Goal: Task Accomplishment & Management: Complete application form

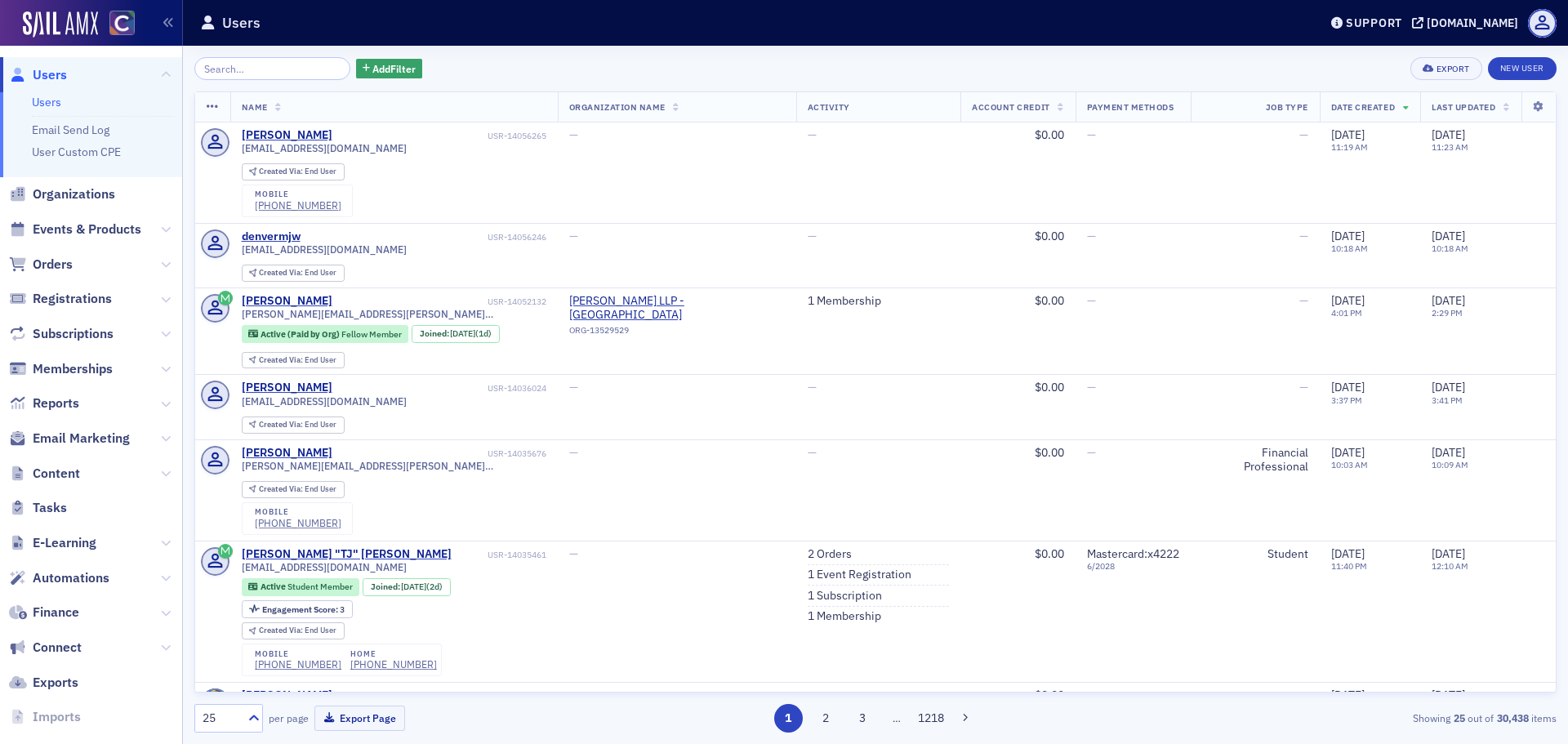
click at [49, 273] on span "Orders" at bounding box center [91, 264] width 182 height 35
click at [52, 268] on span "Orders" at bounding box center [52, 265] width 40 height 18
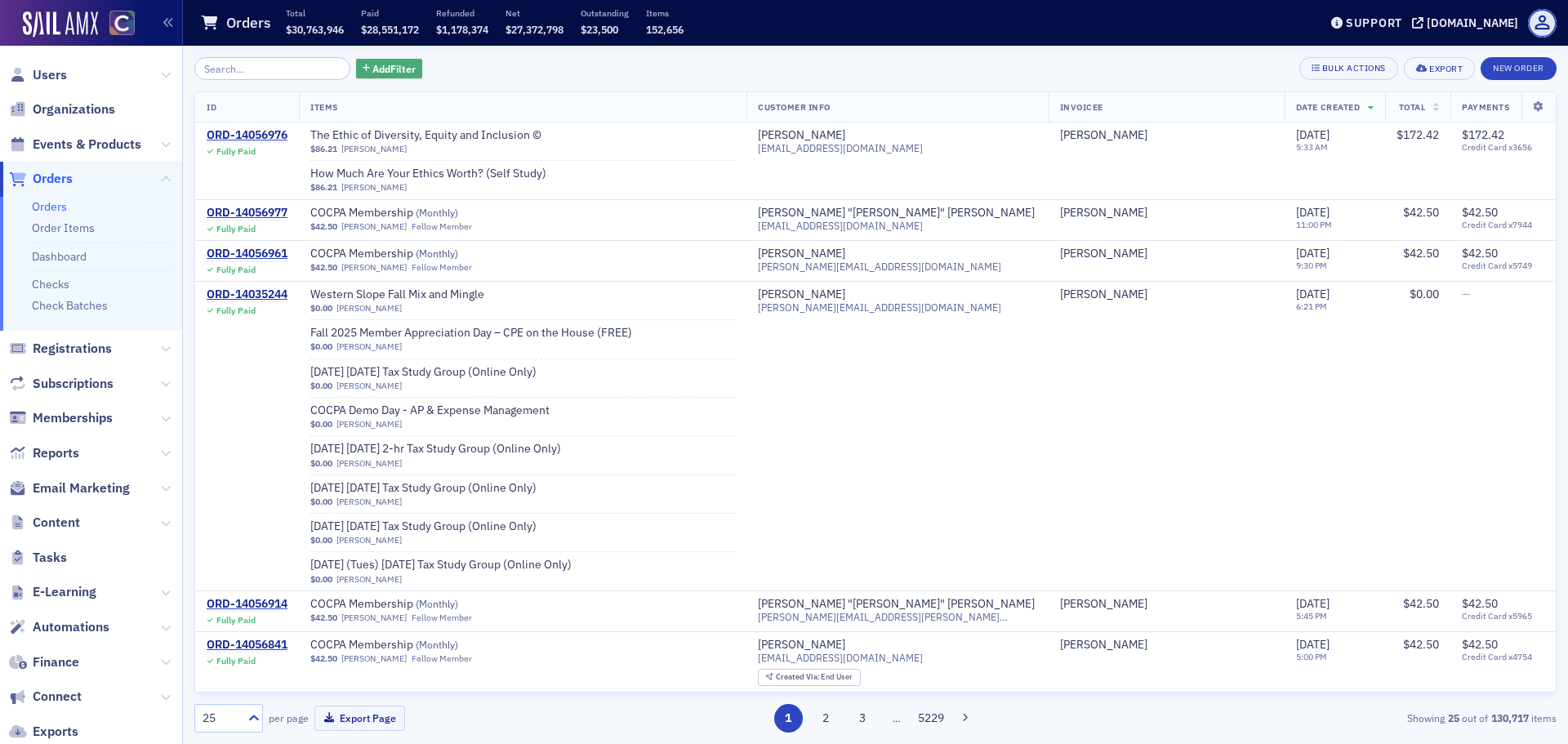
click at [368, 77] on button "Add Filter" at bounding box center [389, 68] width 67 height 21
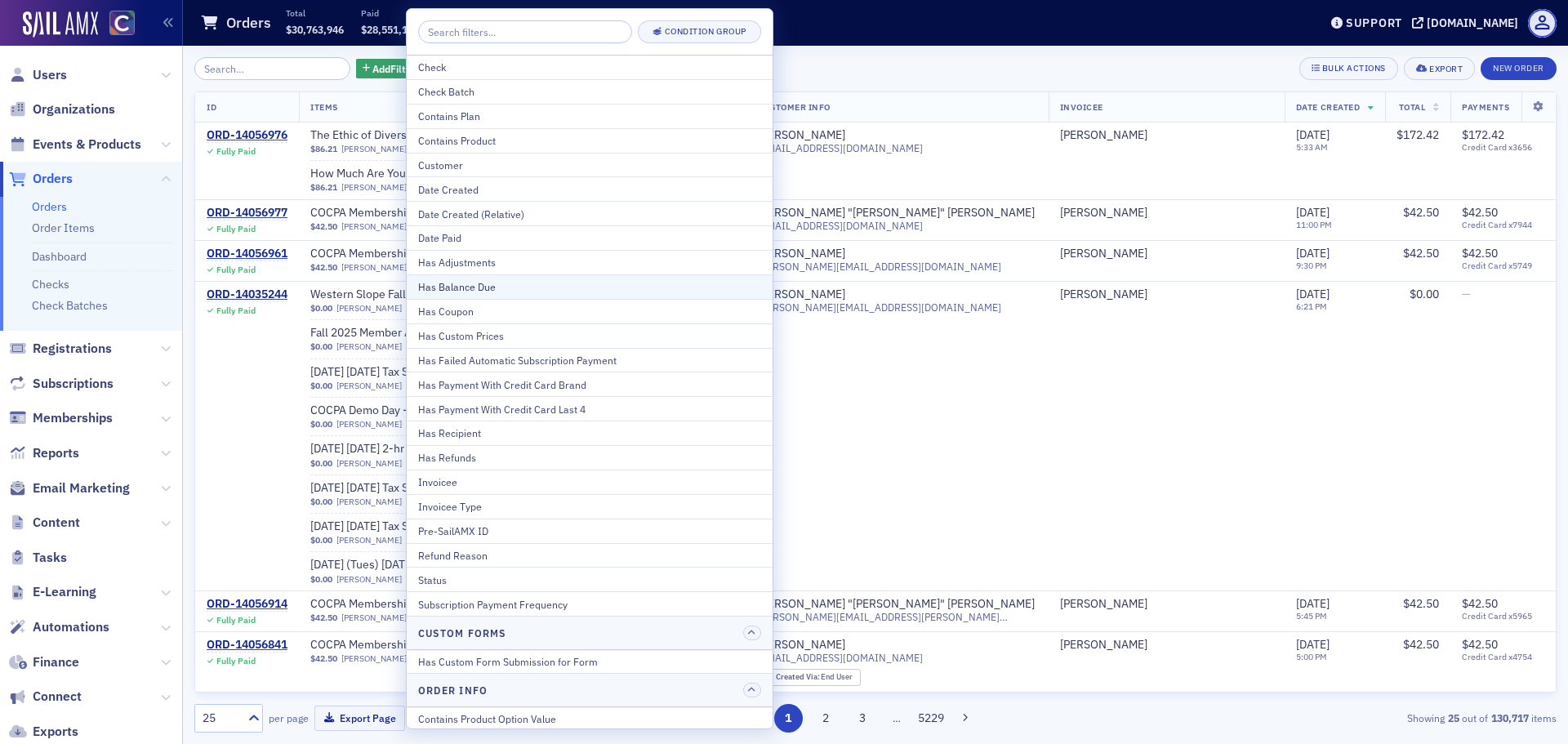
click at [476, 286] on div "Has Balance Due" at bounding box center [589, 286] width 343 height 15
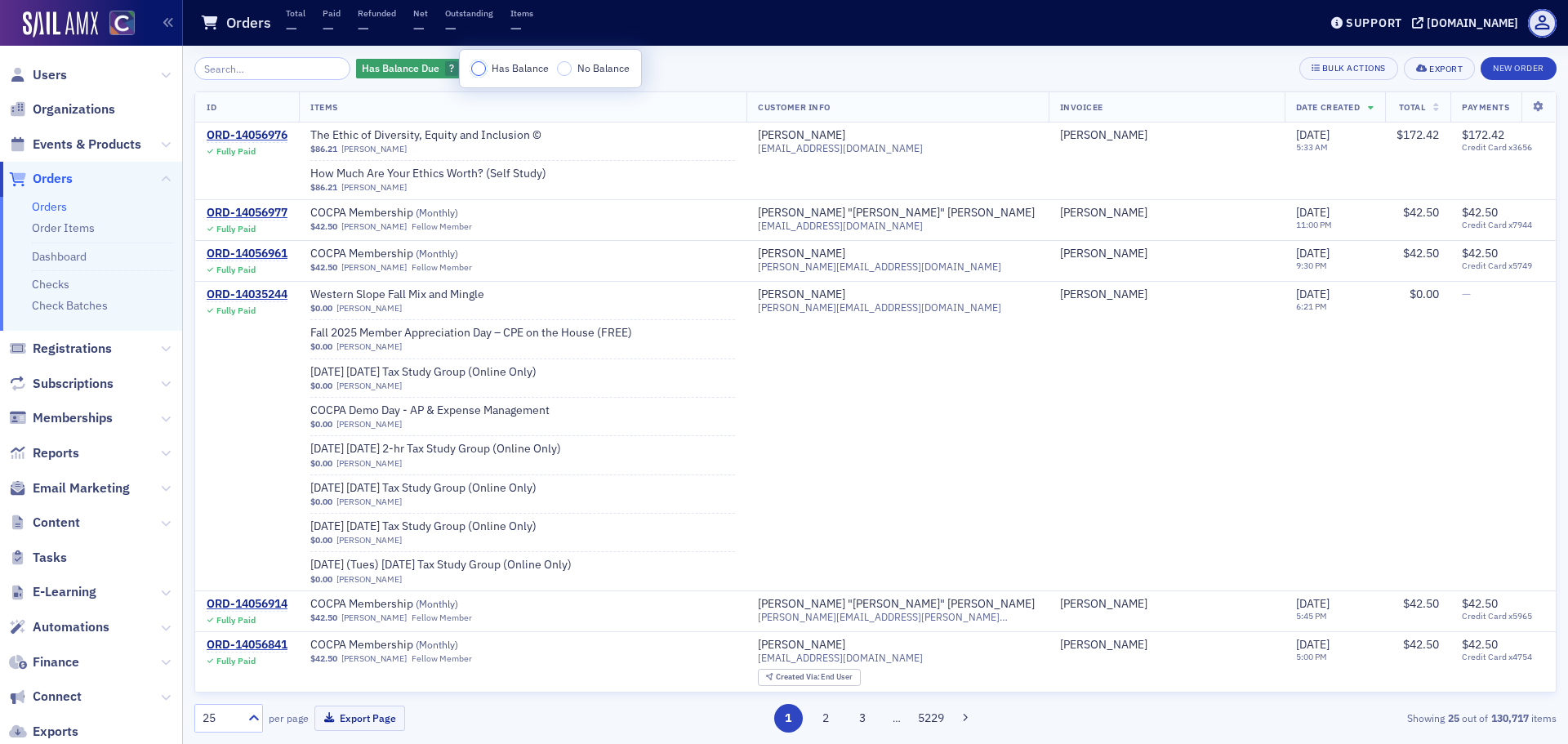
click at [481, 62] on input "Has Balance" at bounding box center [478, 68] width 15 height 15
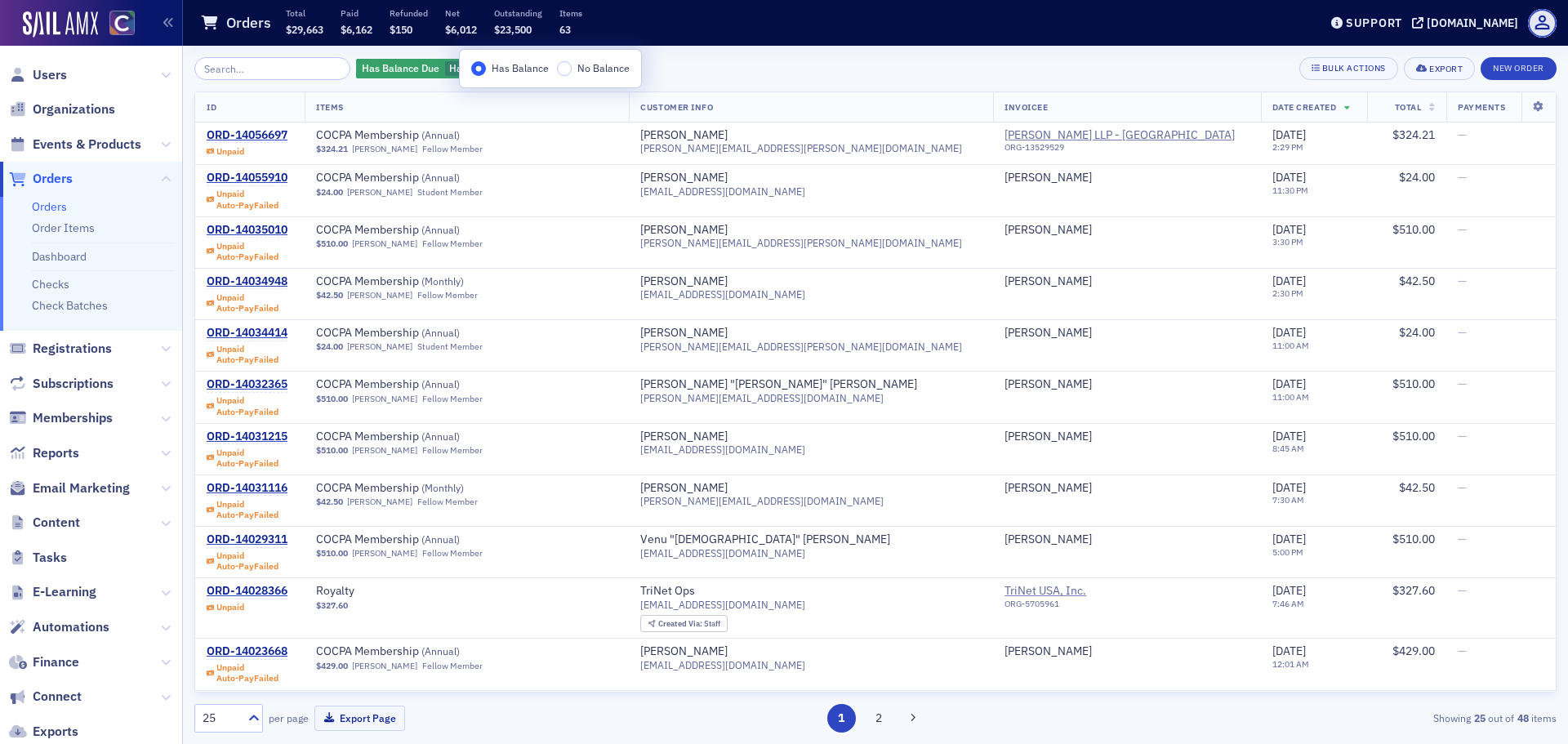
click at [1210, 62] on div "Has Balance Due Has Balance Add Filter Bulk Actions Export New Order" at bounding box center [875, 68] width 1362 height 22
click at [1395, 109] on span "Total" at bounding box center [1409, 107] width 27 height 12
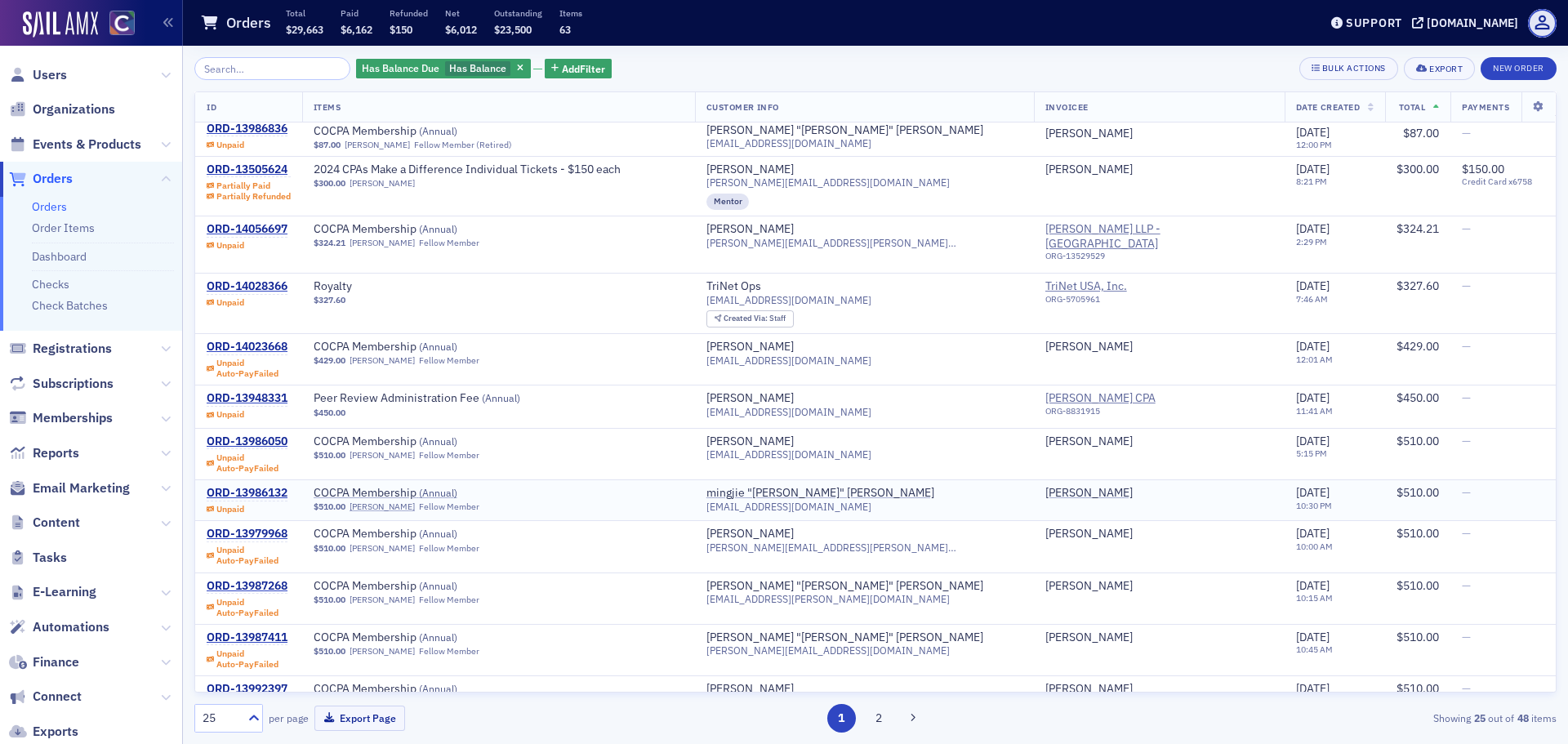
scroll to position [704, 0]
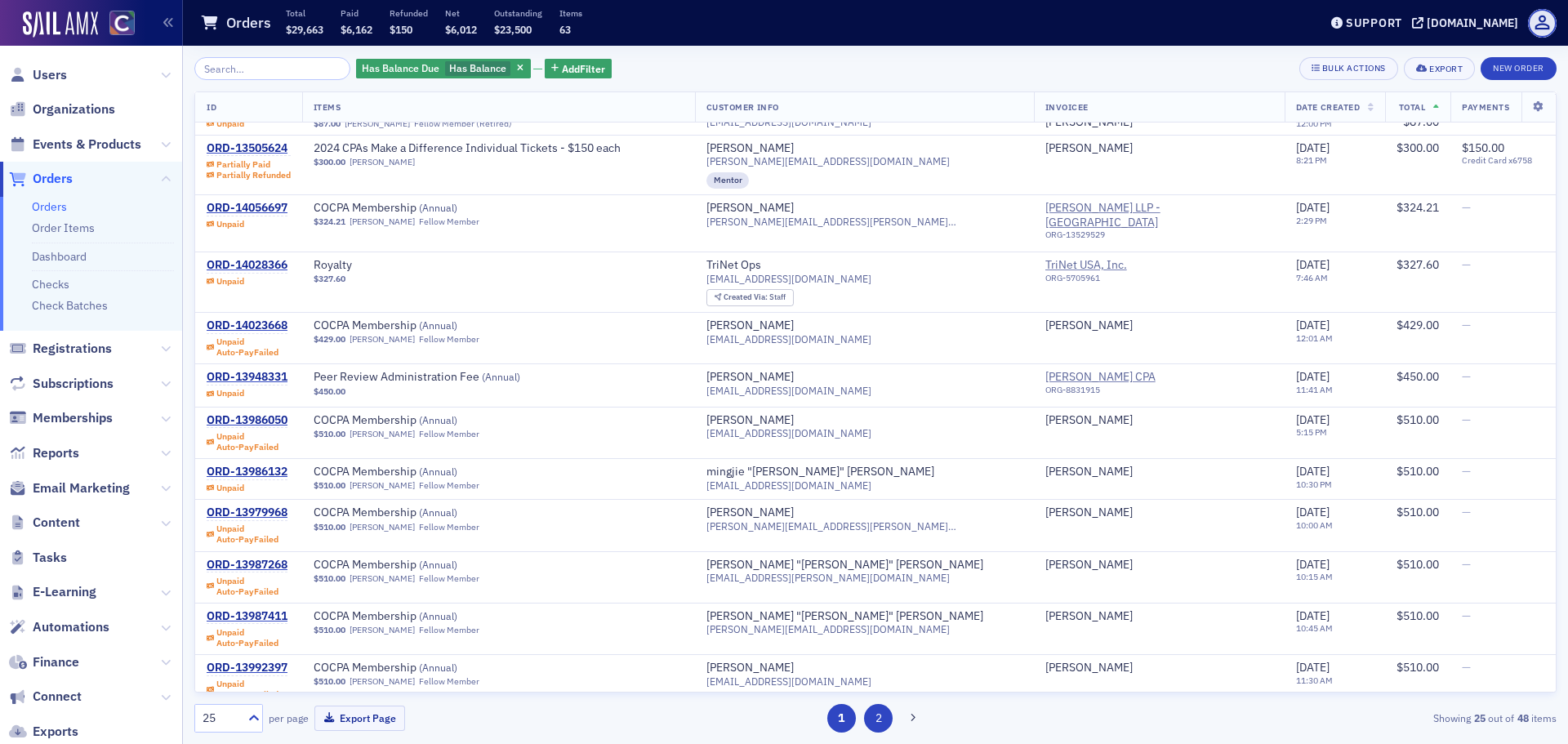
click at [873, 708] on button "2" at bounding box center [877, 718] width 28 height 28
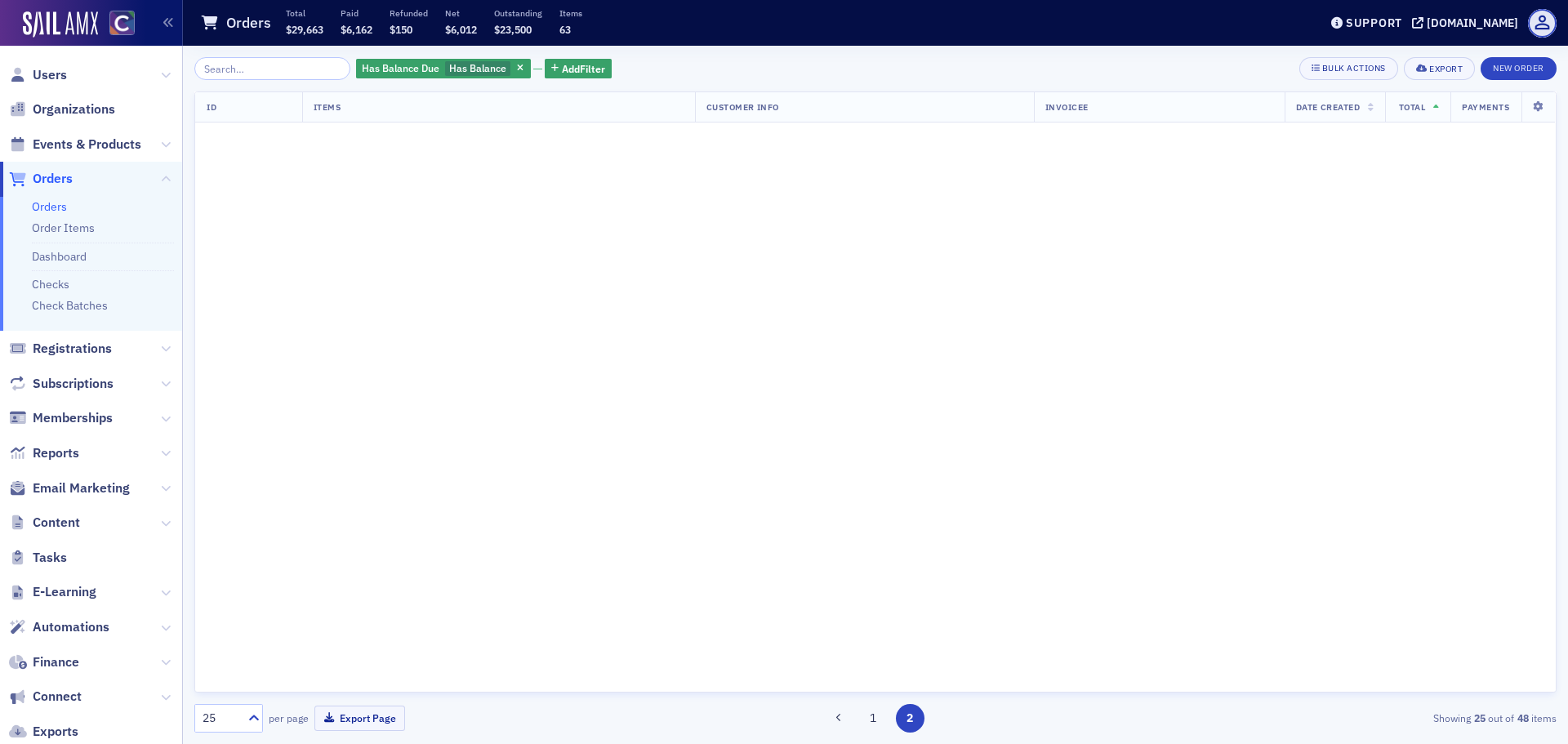
scroll to position [0, 0]
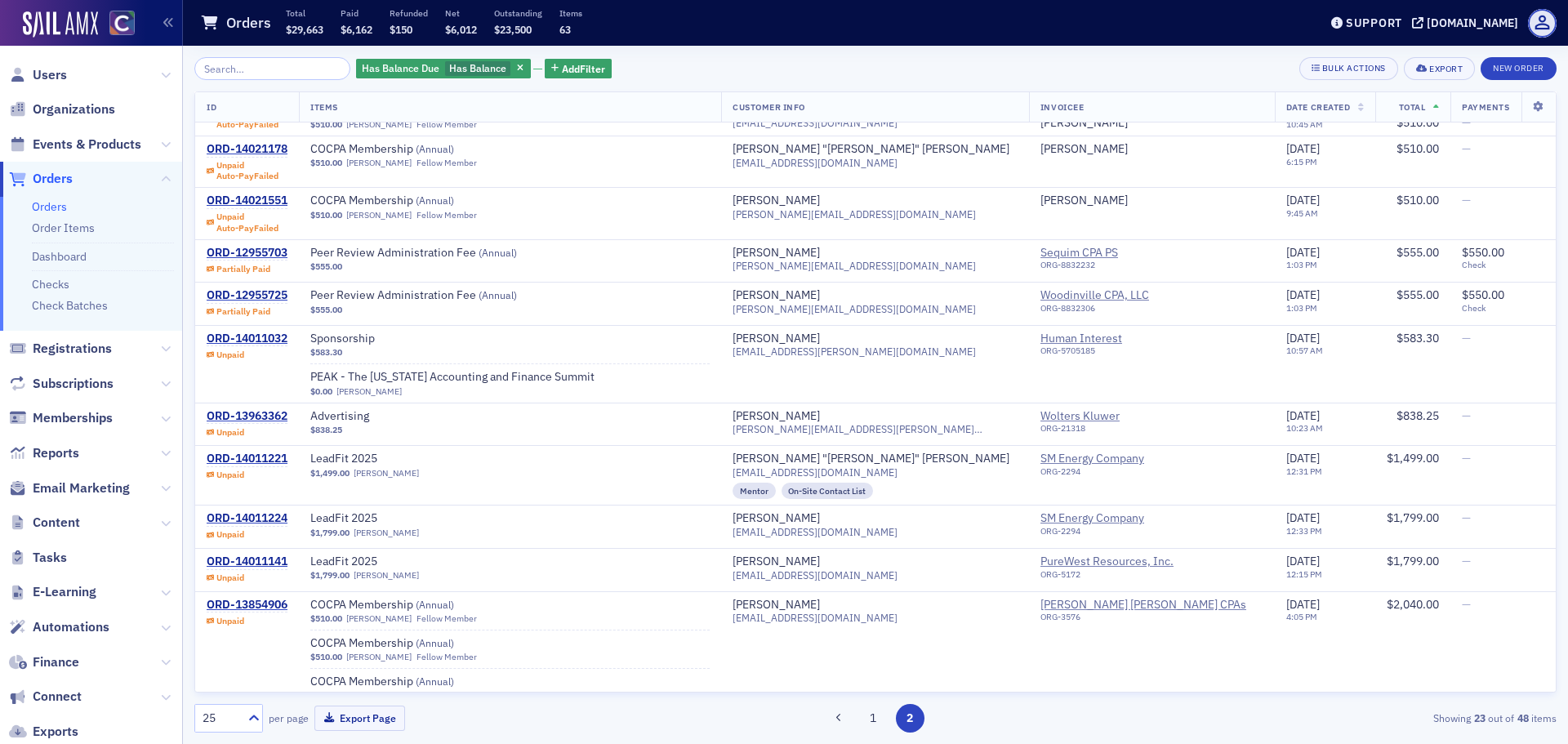
scroll to position [571, 0]
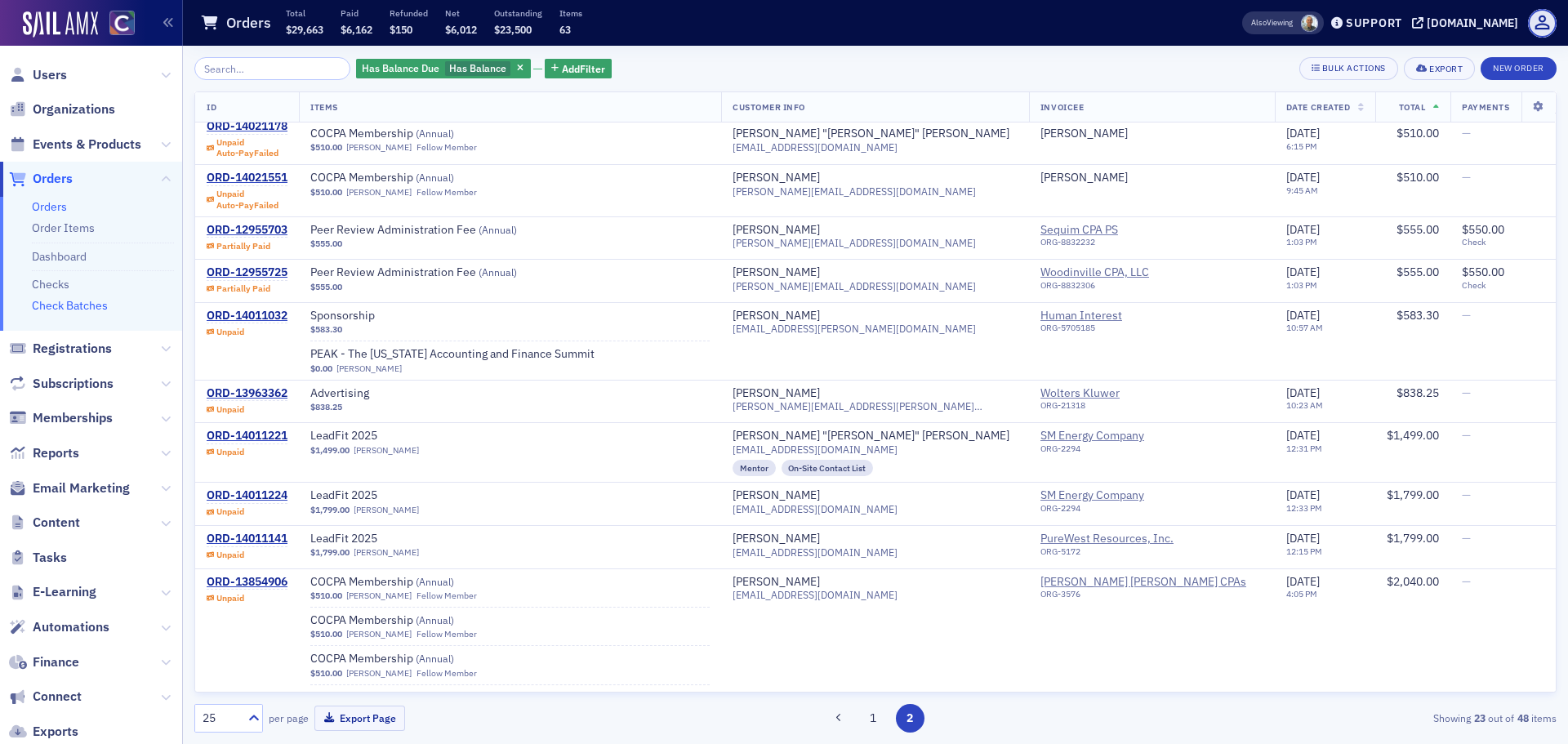
click at [70, 309] on link "Check Batches" at bounding box center [70, 305] width 76 height 15
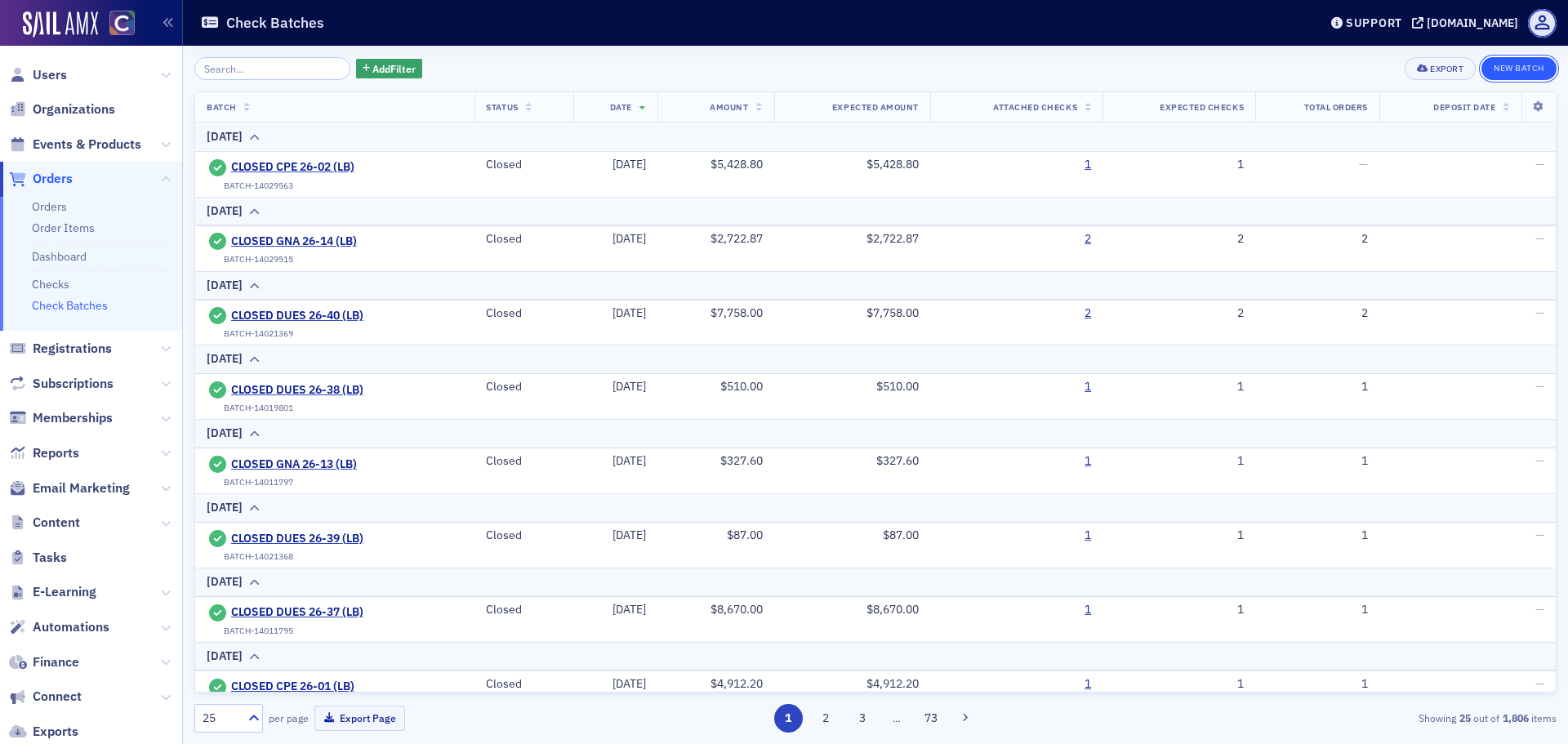
click at [1487, 67] on button "New Batch" at bounding box center [1518, 68] width 75 height 22
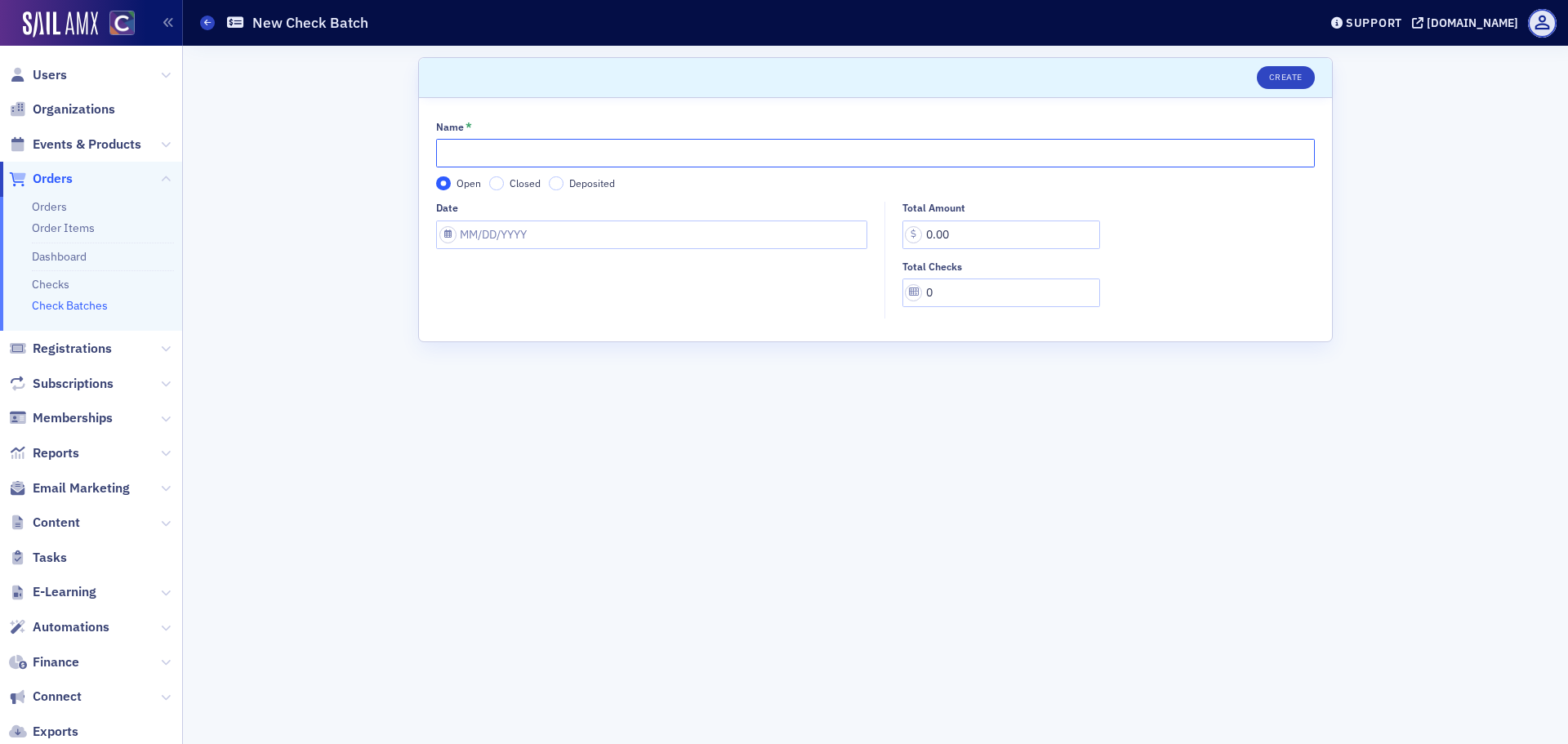
click at [481, 159] on input "Name *" at bounding box center [874, 152] width 878 height 28
type input "GNA 26-15 (LB)"
click at [485, 238] on input "Date" at bounding box center [651, 234] width 431 height 28
select select "8"
select select "2025"
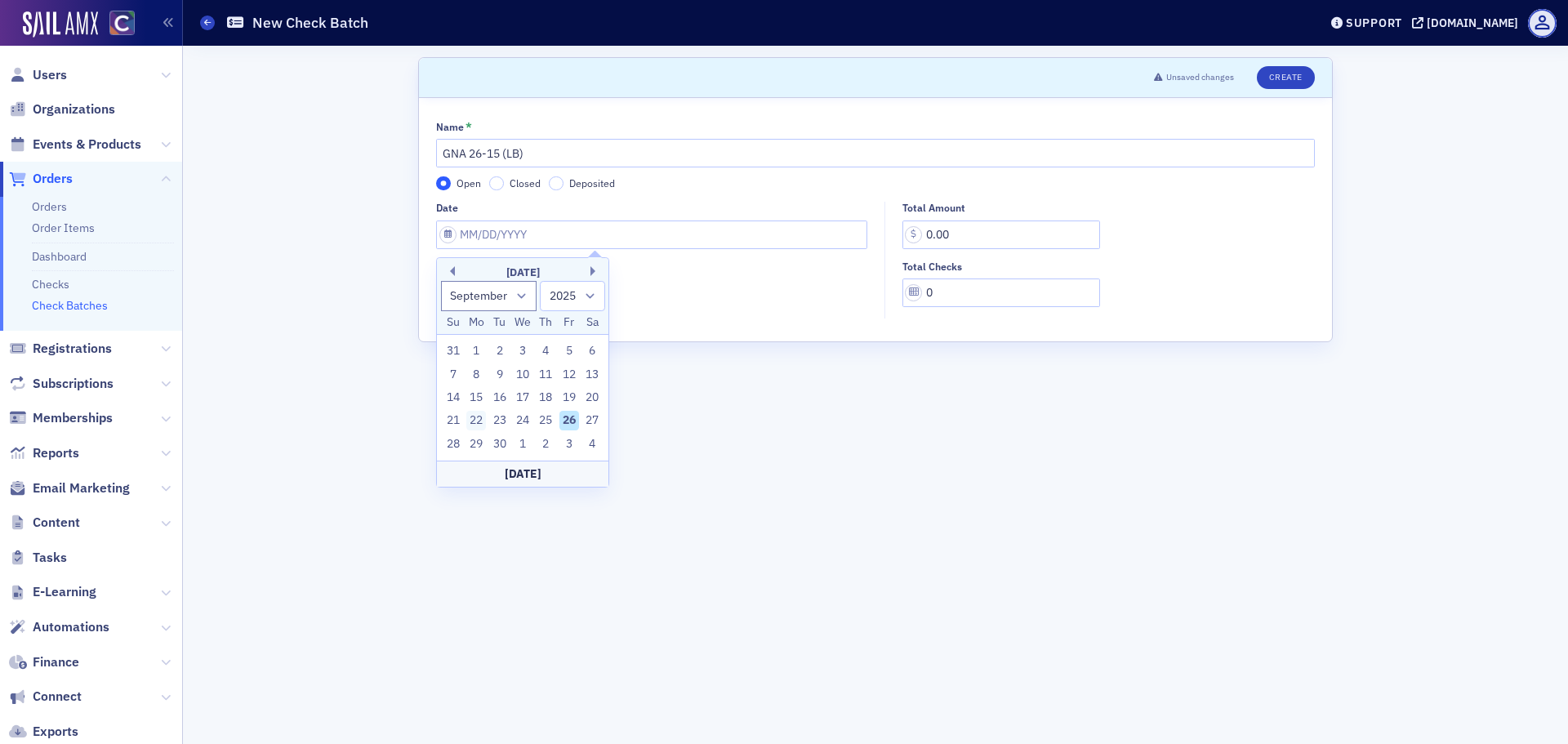
click at [476, 415] on div "22" at bounding box center [476, 420] width 20 height 20
type input "09/22/2025"
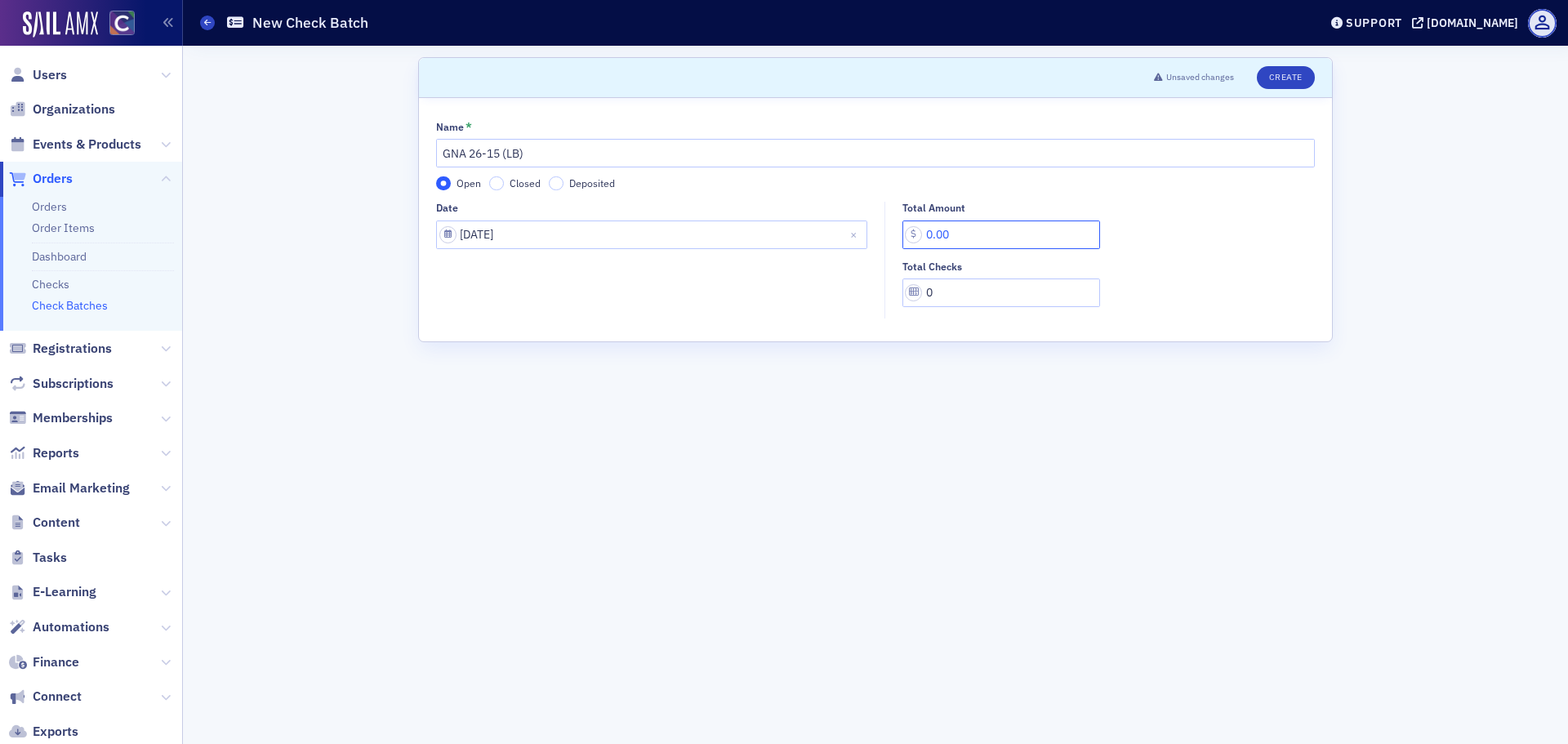
drag, startPoint x: 979, startPoint y: 236, endPoint x: 838, endPoint y: 229, distance: 141.2
click at [838, 229] on div "Date 09/22/2025 Total Amount 0.00 Total Checks 0" at bounding box center [874, 260] width 878 height 117
type input "838.25"
type input "1"
click at [1289, 77] on button "Create" at bounding box center [1285, 77] width 58 height 22
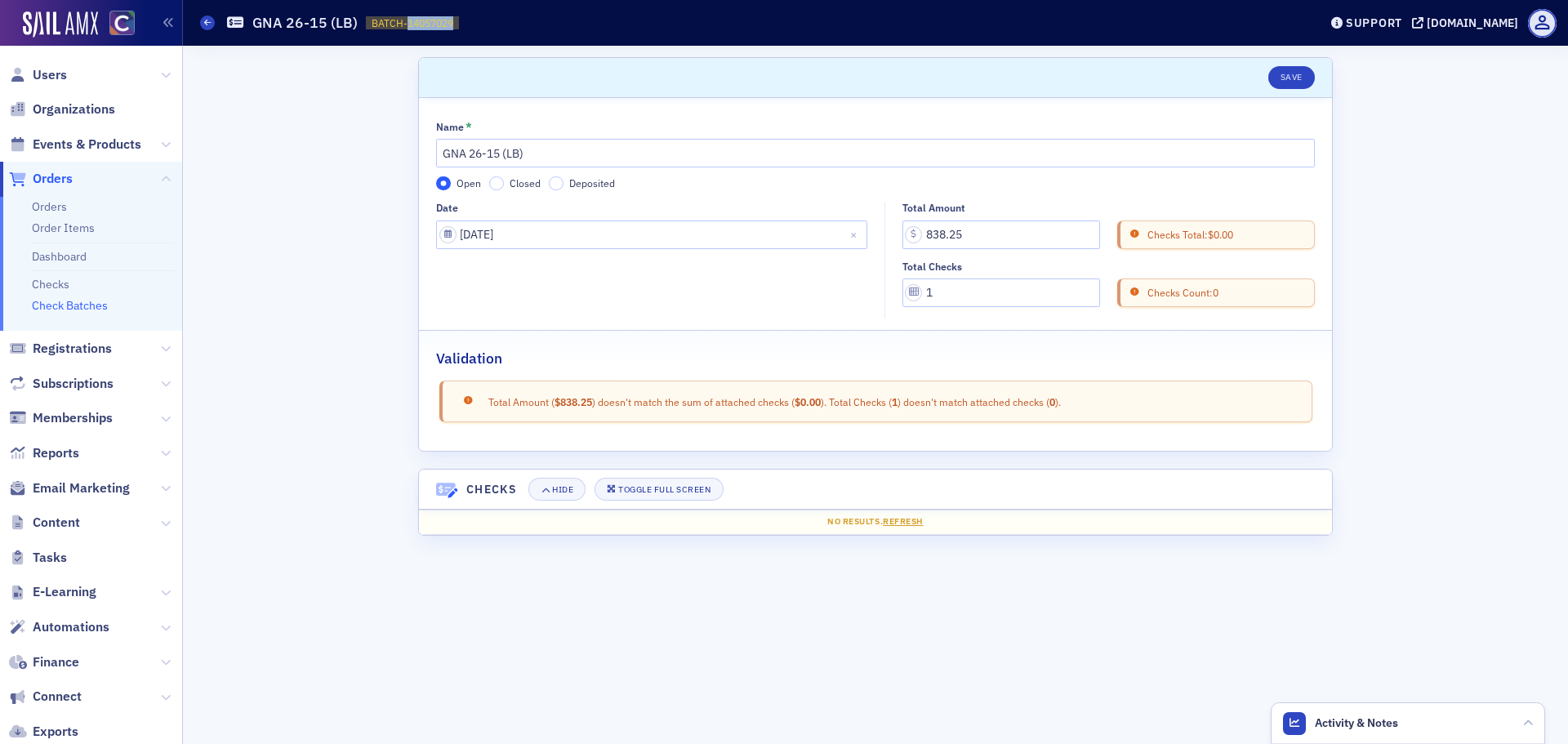
drag, startPoint x: 403, startPoint y: 24, endPoint x: 454, endPoint y: 20, distance: 51.2
click at [454, 20] on span "BATCH-14057029 14057029" at bounding box center [411, 23] width 93 height 14
copy span "14057029"
click at [201, 19] on span at bounding box center [207, 22] width 15 height 15
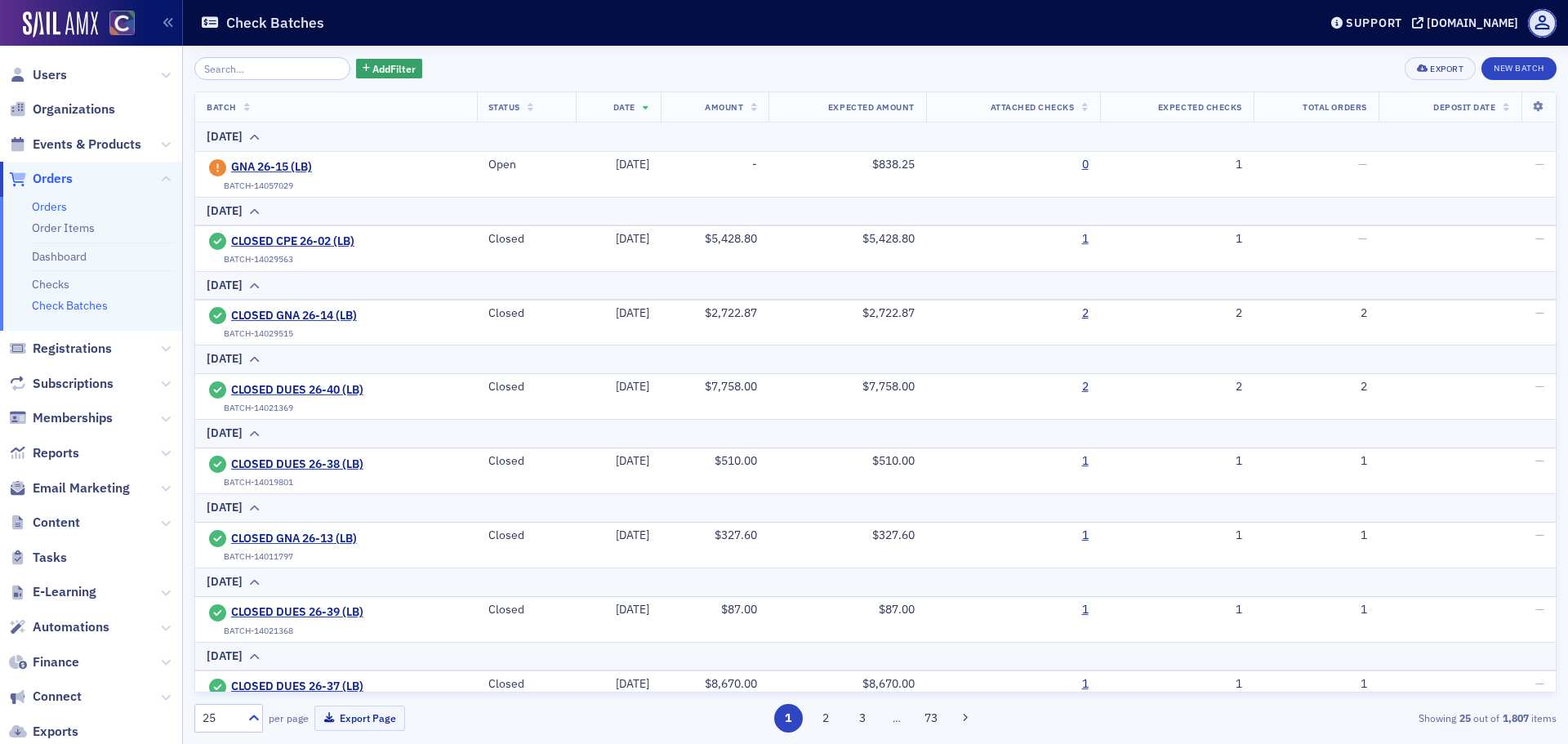
click at [53, 202] on link "Orders" at bounding box center [50, 206] width 35 height 15
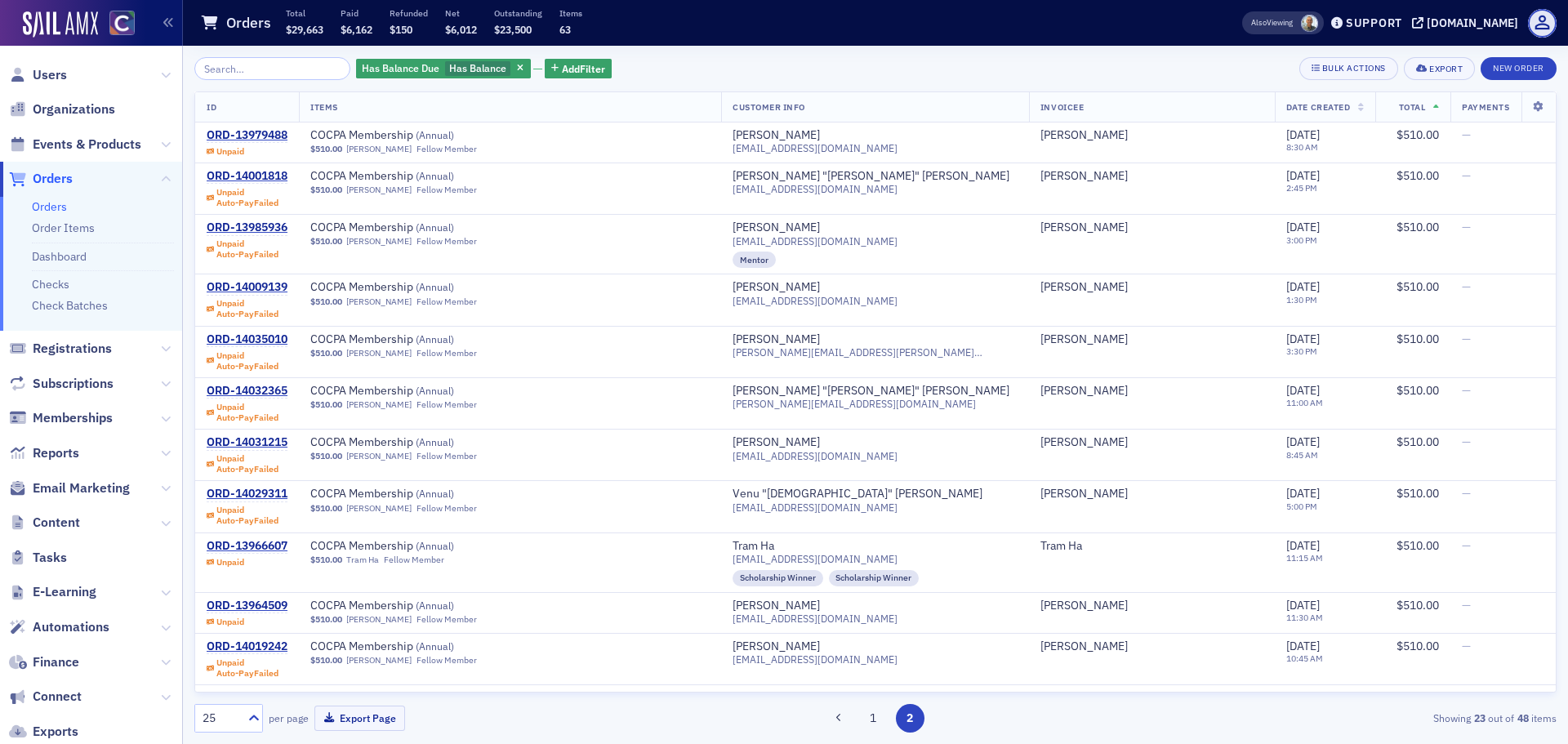
click at [878, 721] on button "1" at bounding box center [872, 718] width 28 height 28
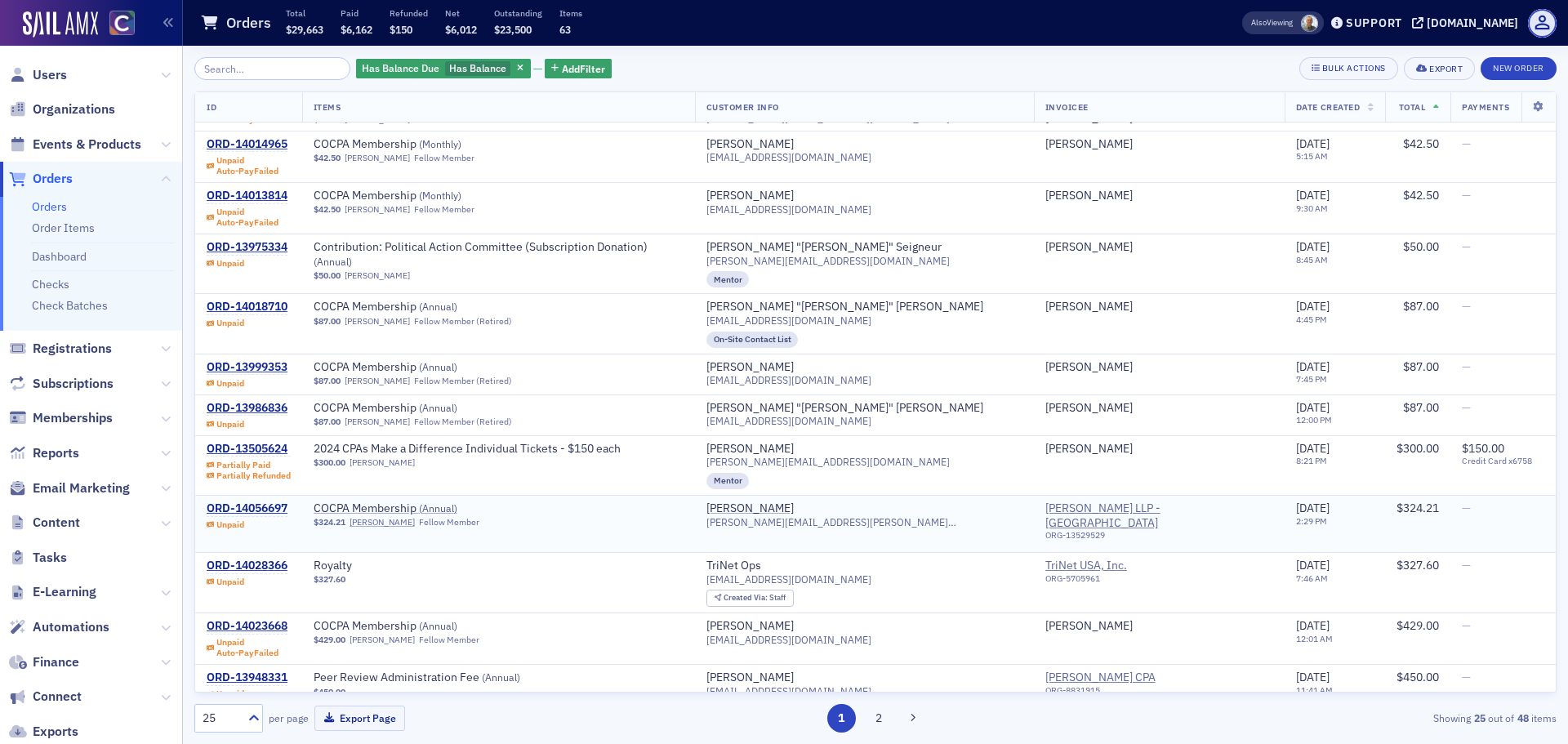
scroll to position [408, 0]
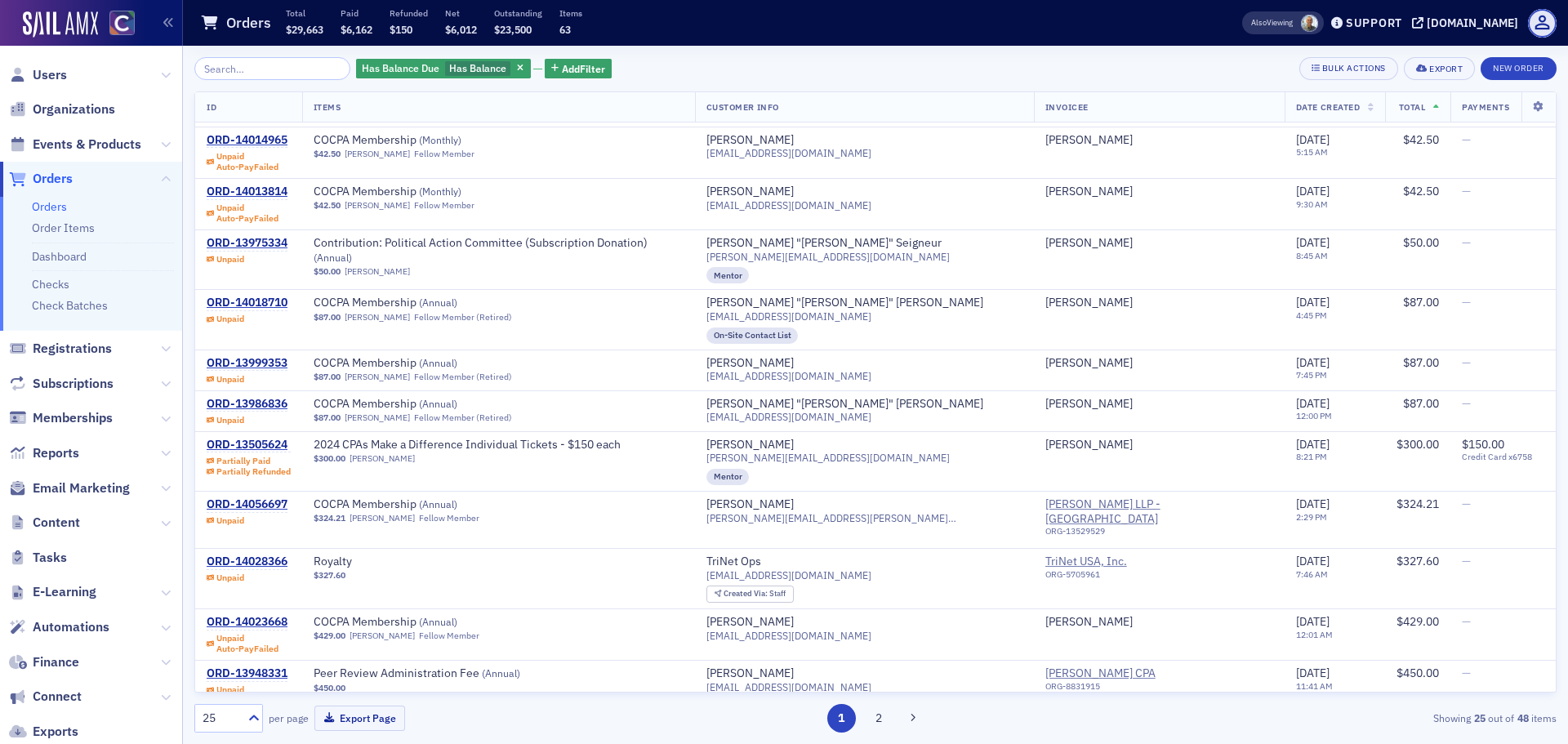
drag, startPoint x: 500, startPoint y: 65, endPoint x: 467, endPoint y: 69, distance: 33.2
click at [517, 65] on icon "button" at bounding box center [520, 68] width 7 height 9
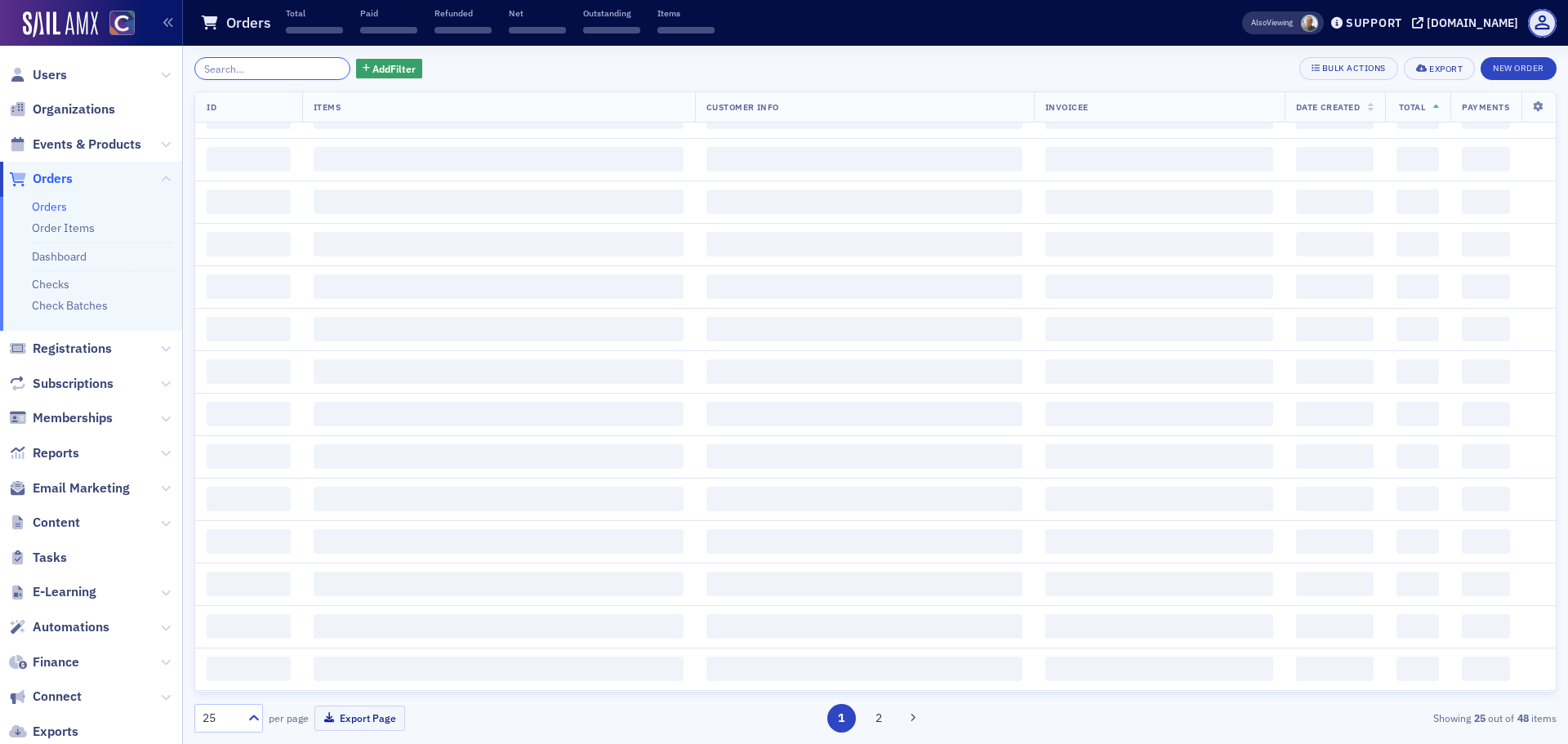
click at [274, 72] on input "search" at bounding box center [273, 68] width 156 height 22
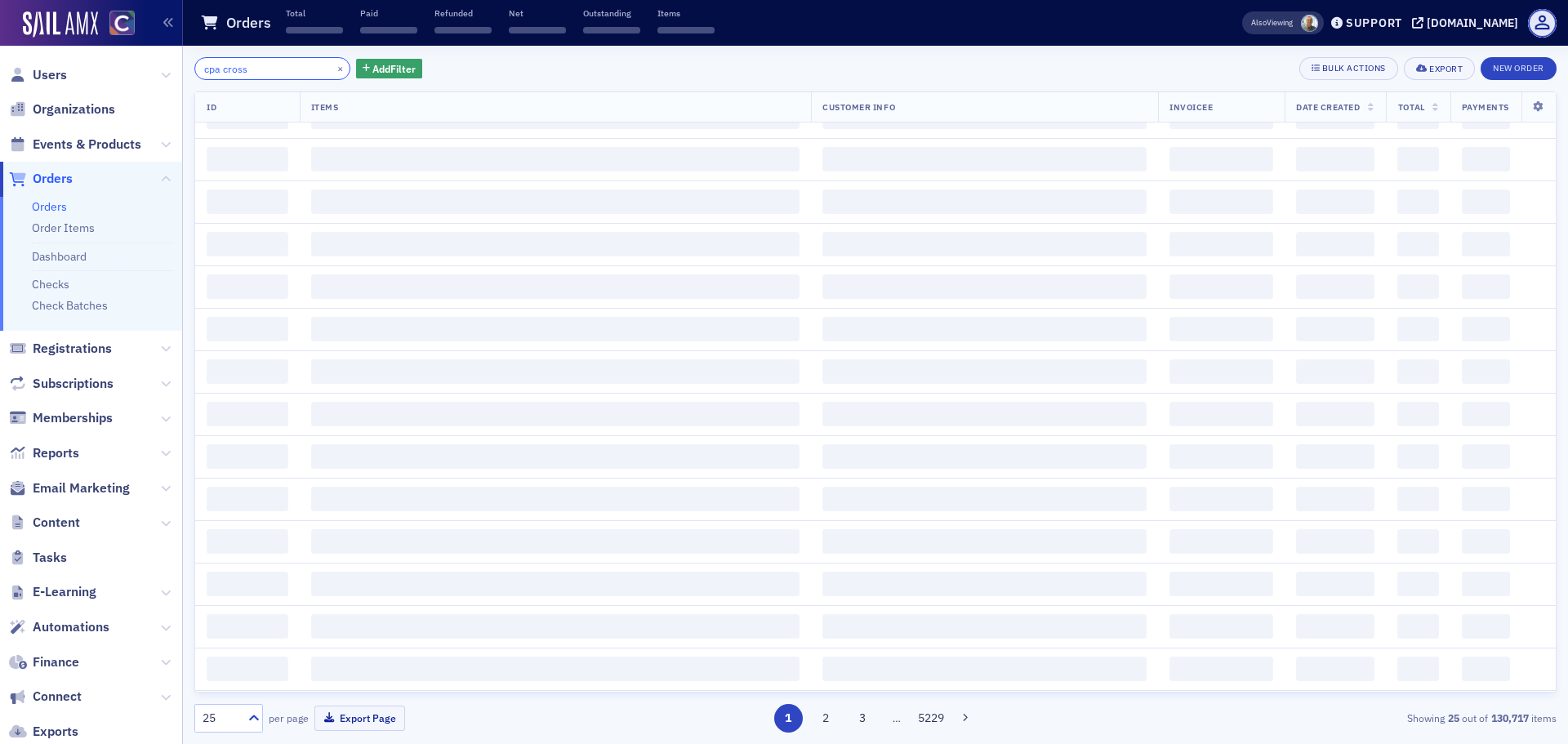
type input "cpa cross"
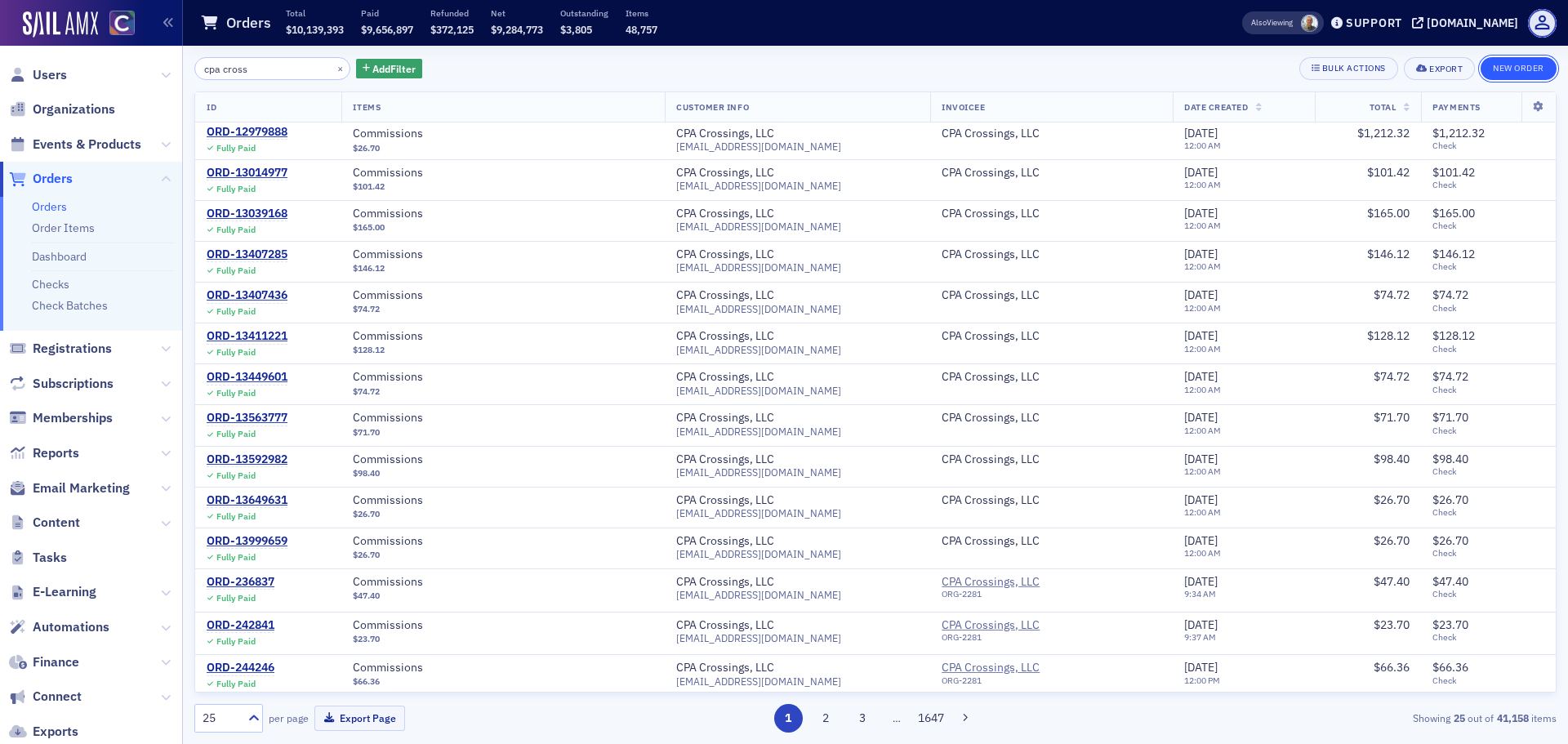
click at [1511, 70] on button "New Order" at bounding box center [1518, 68] width 76 height 22
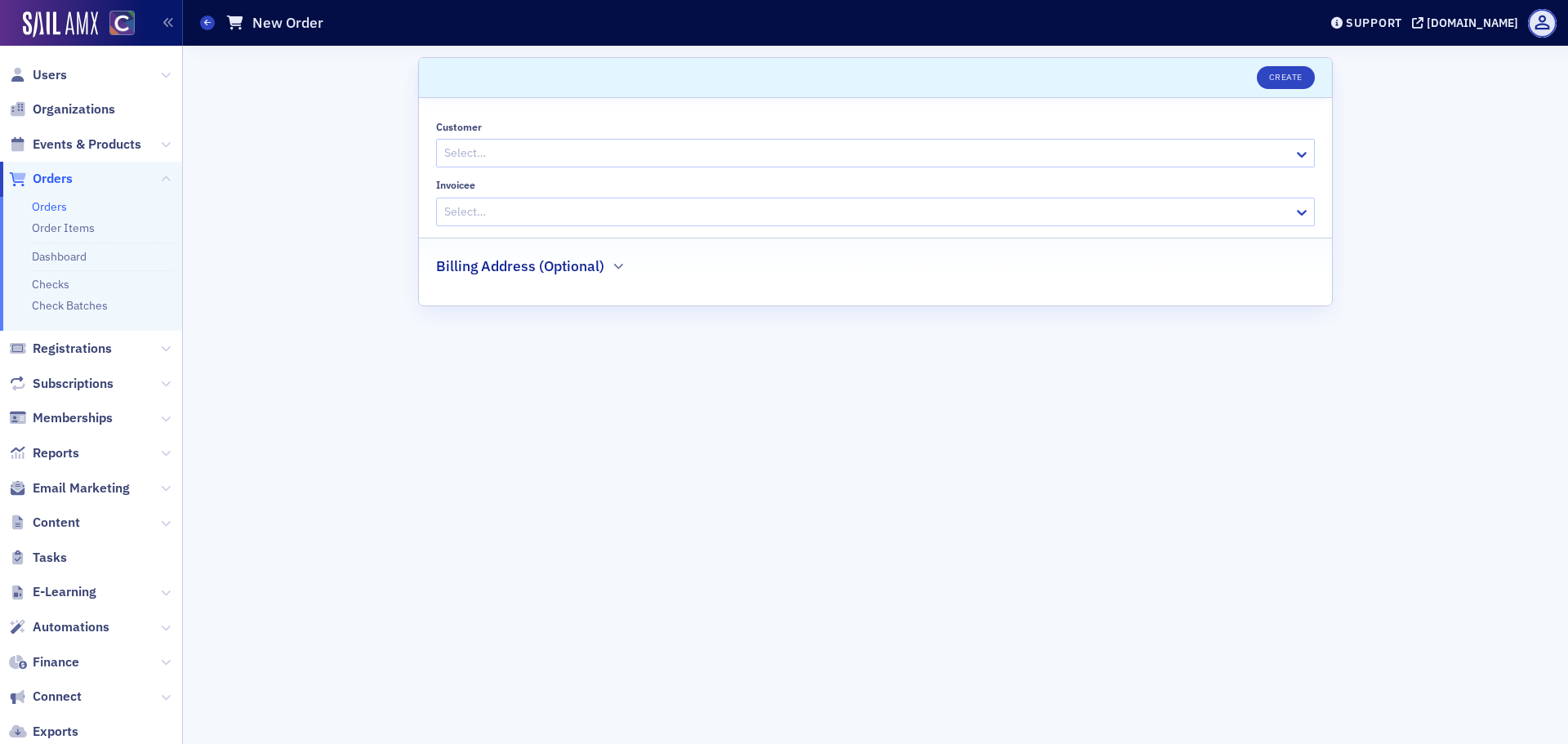
click at [598, 147] on div at bounding box center [867, 152] width 849 height 21
type input "cpa cross"
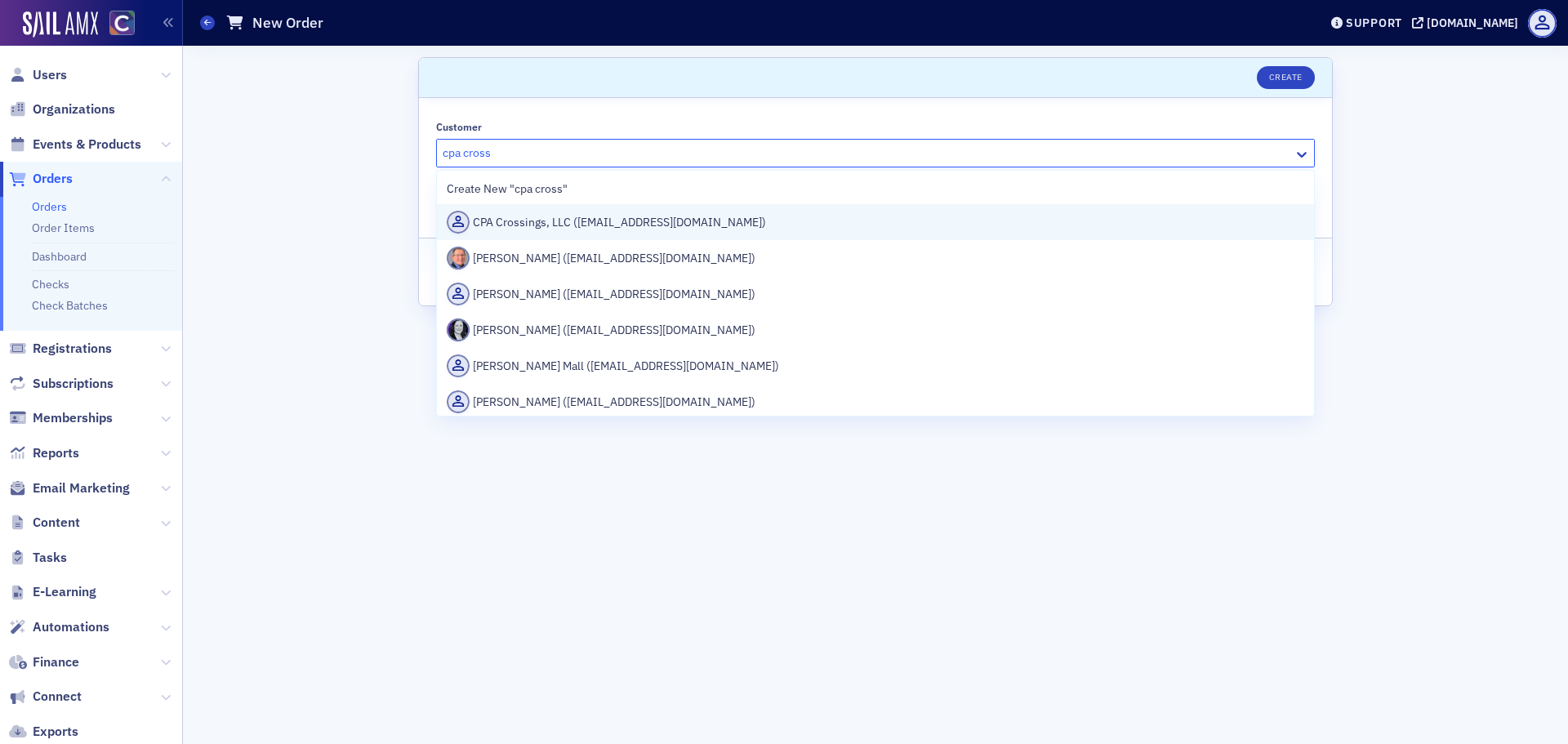
click at [670, 226] on div "CPA Crossings, LLC (vendor@cpacrossingsllc.com)" at bounding box center [875, 222] width 858 height 22
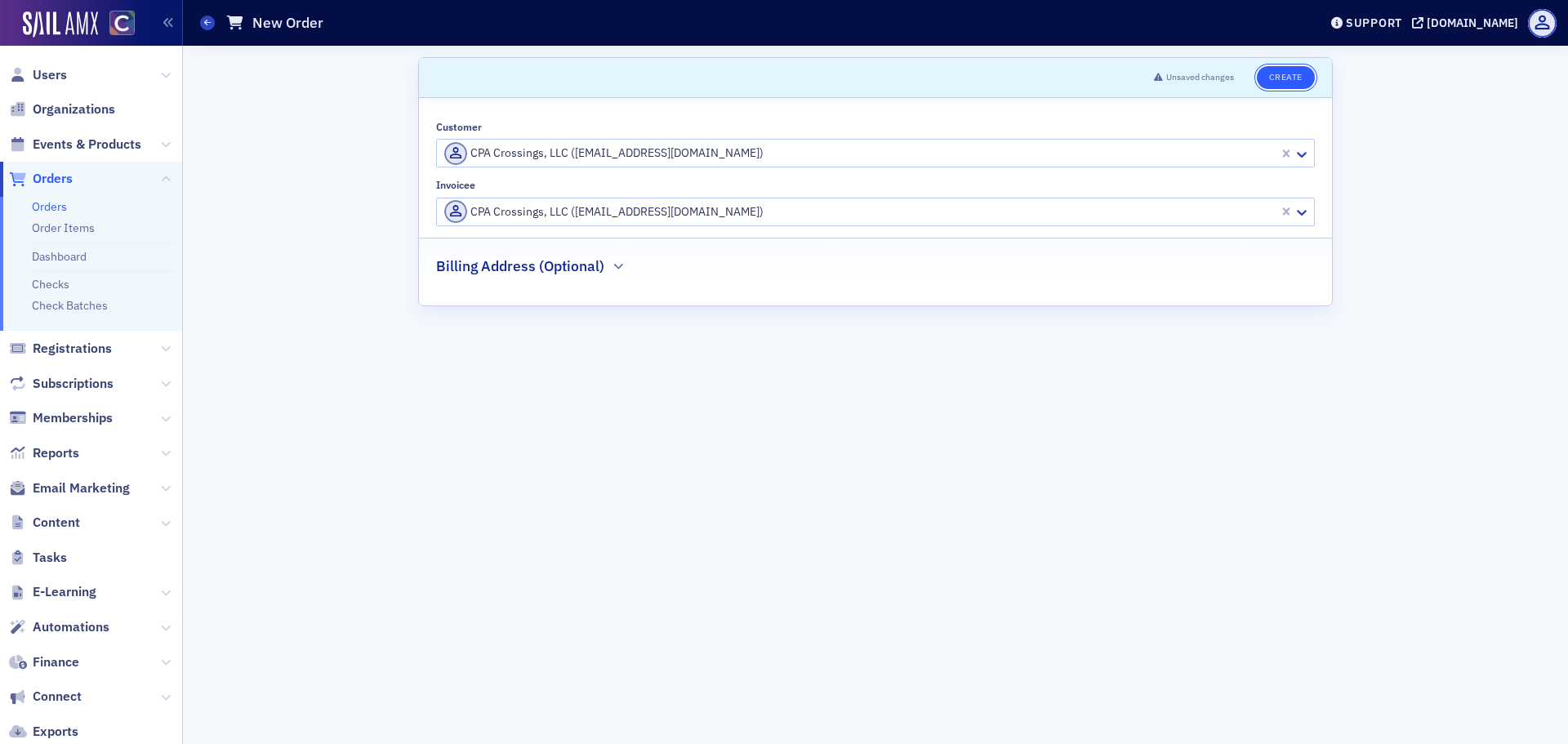
click at [1295, 73] on button "Create" at bounding box center [1285, 77] width 58 height 22
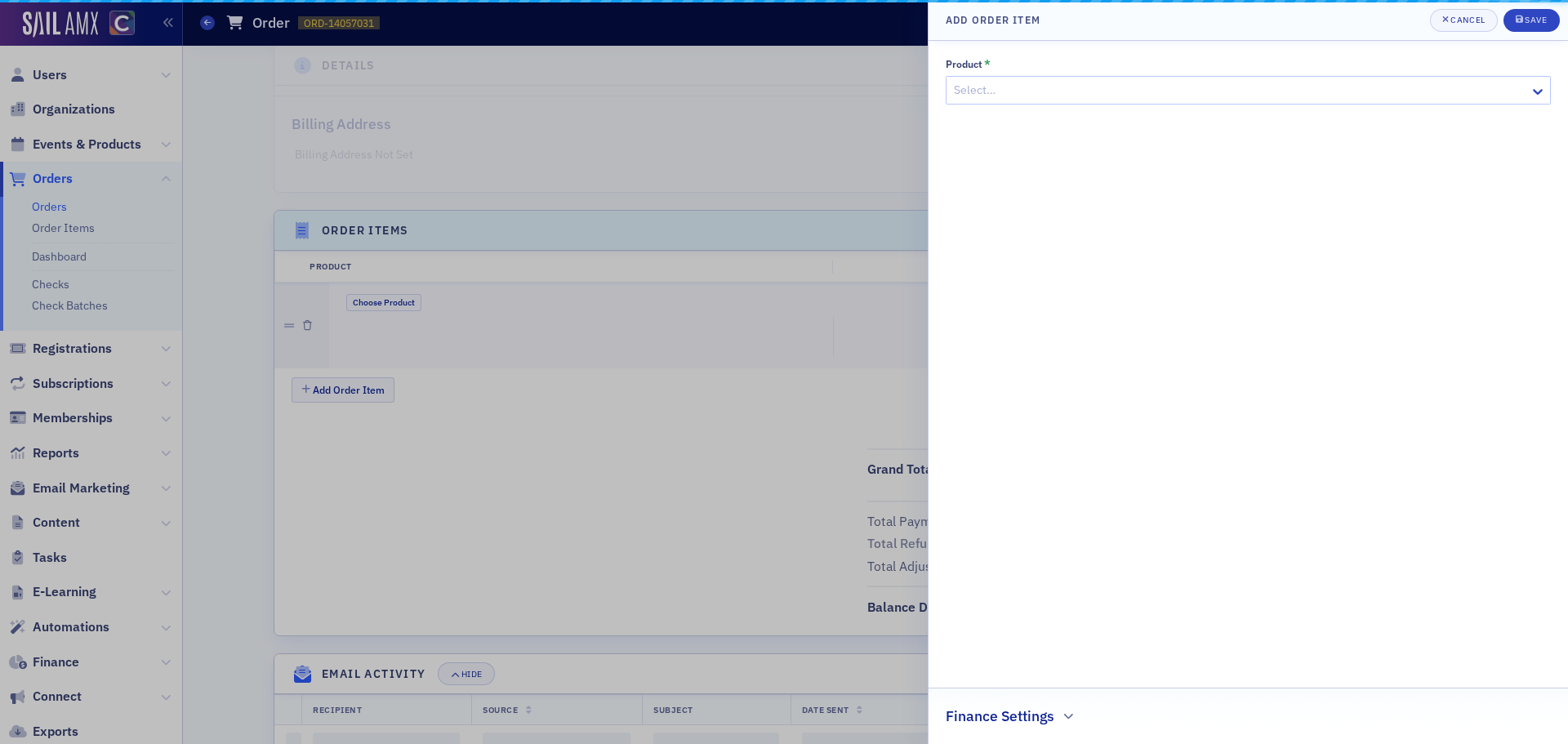
scroll to position [349, 0]
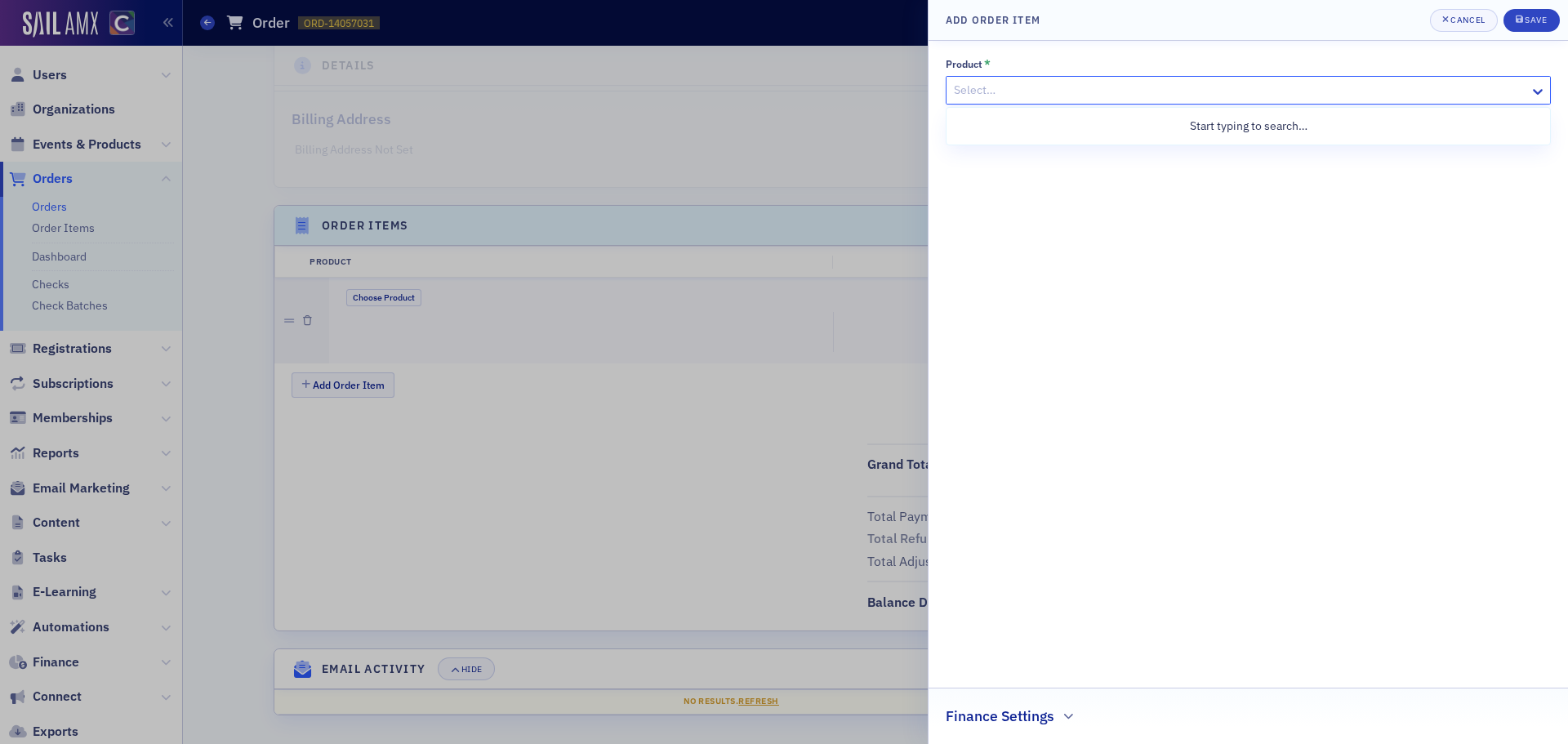
click at [1010, 97] on div at bounding box center [1240, 90] width 575 height 21
type input "comm"
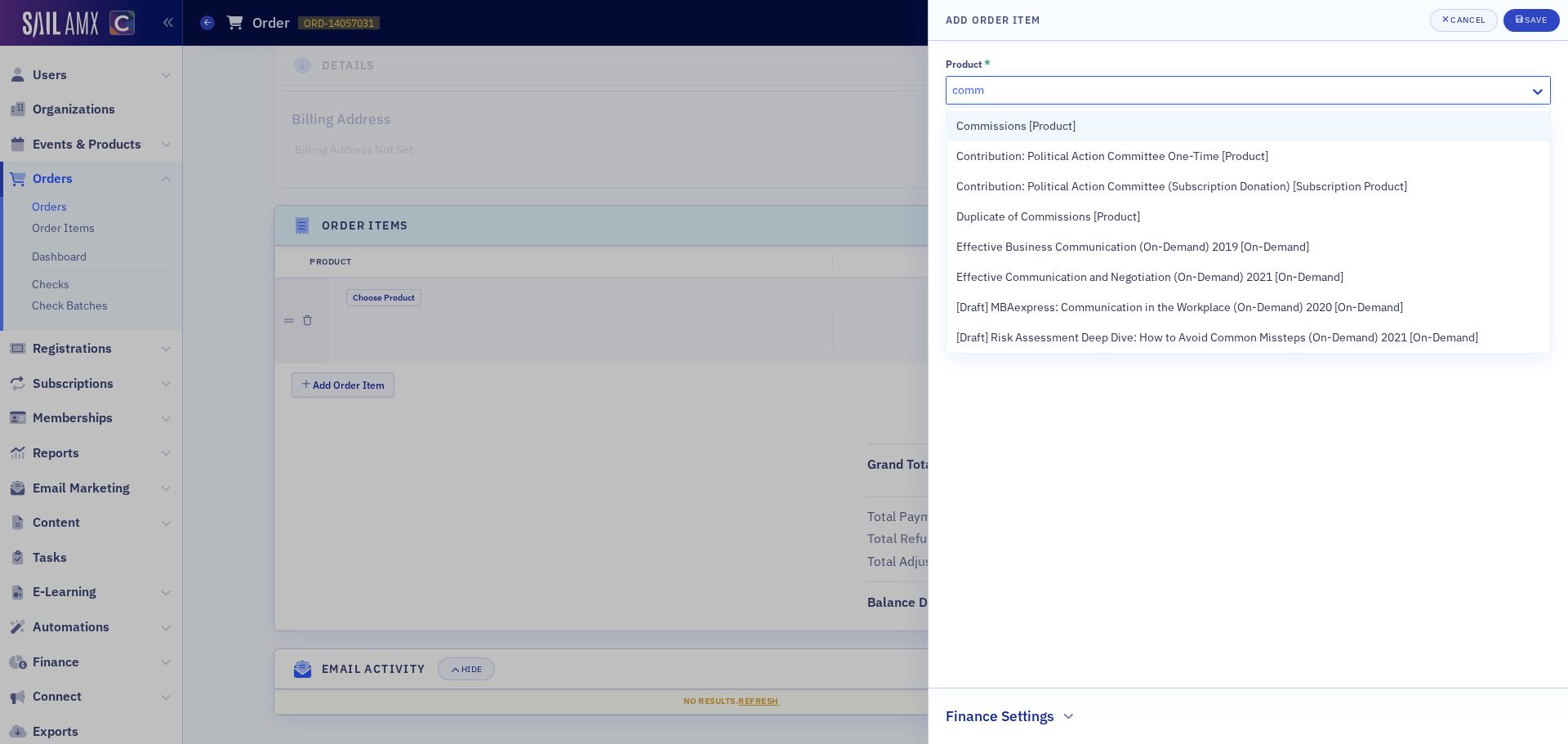
click at [1107, 135] on div "Commissions [Product]" at bounding box center [1249, 126] width 584 height 18
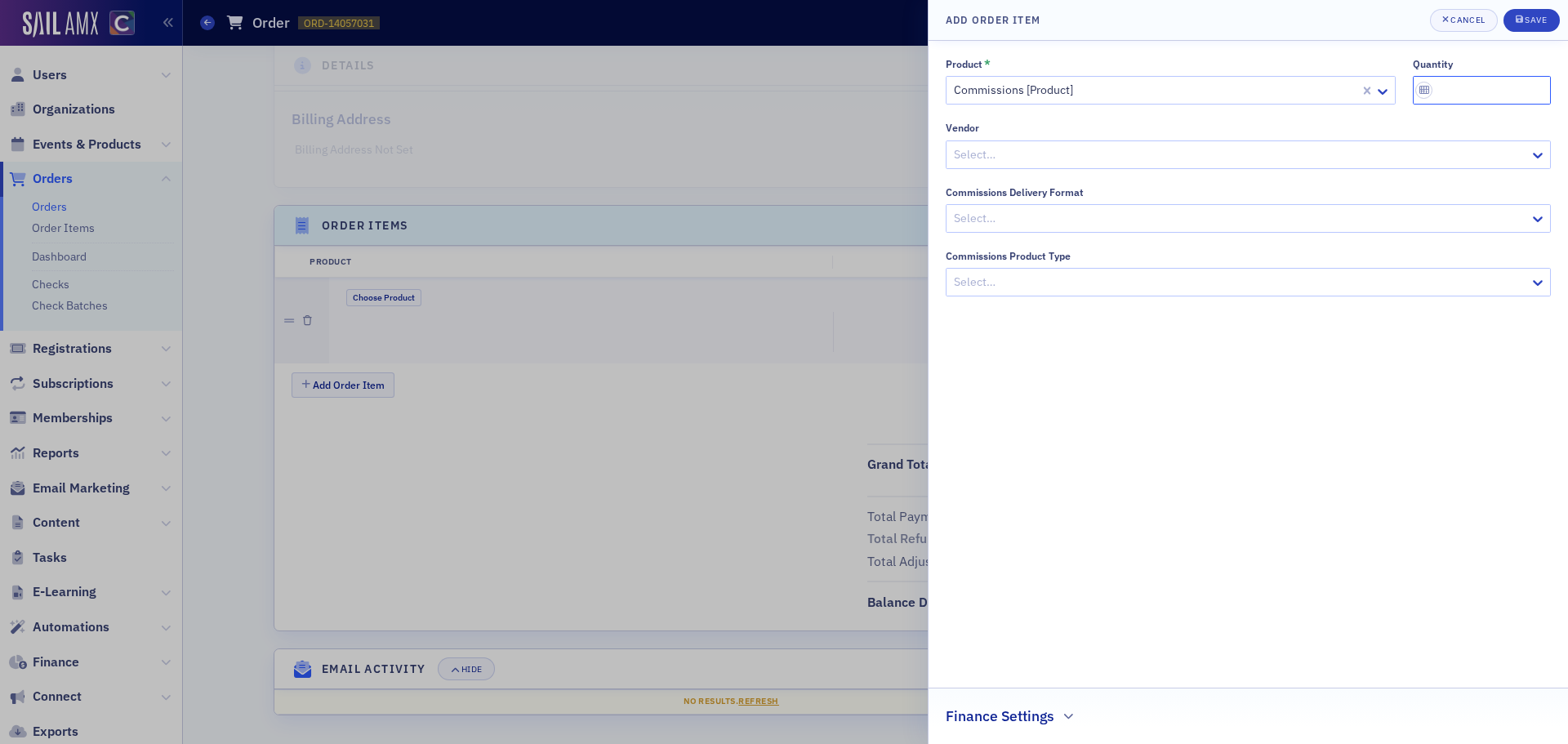
click at [1465, 93] on input "quantity" at bounding box center [1482, 90] width 139 height 28
type input "1"
click at [1553, 32] on header "Add Order Item Cancel Save" at bounding box center [1248, 21] width 640 height 41
click at [1541, 22] on div "Save" at bounding box center [1536, 20] width 22 height 9
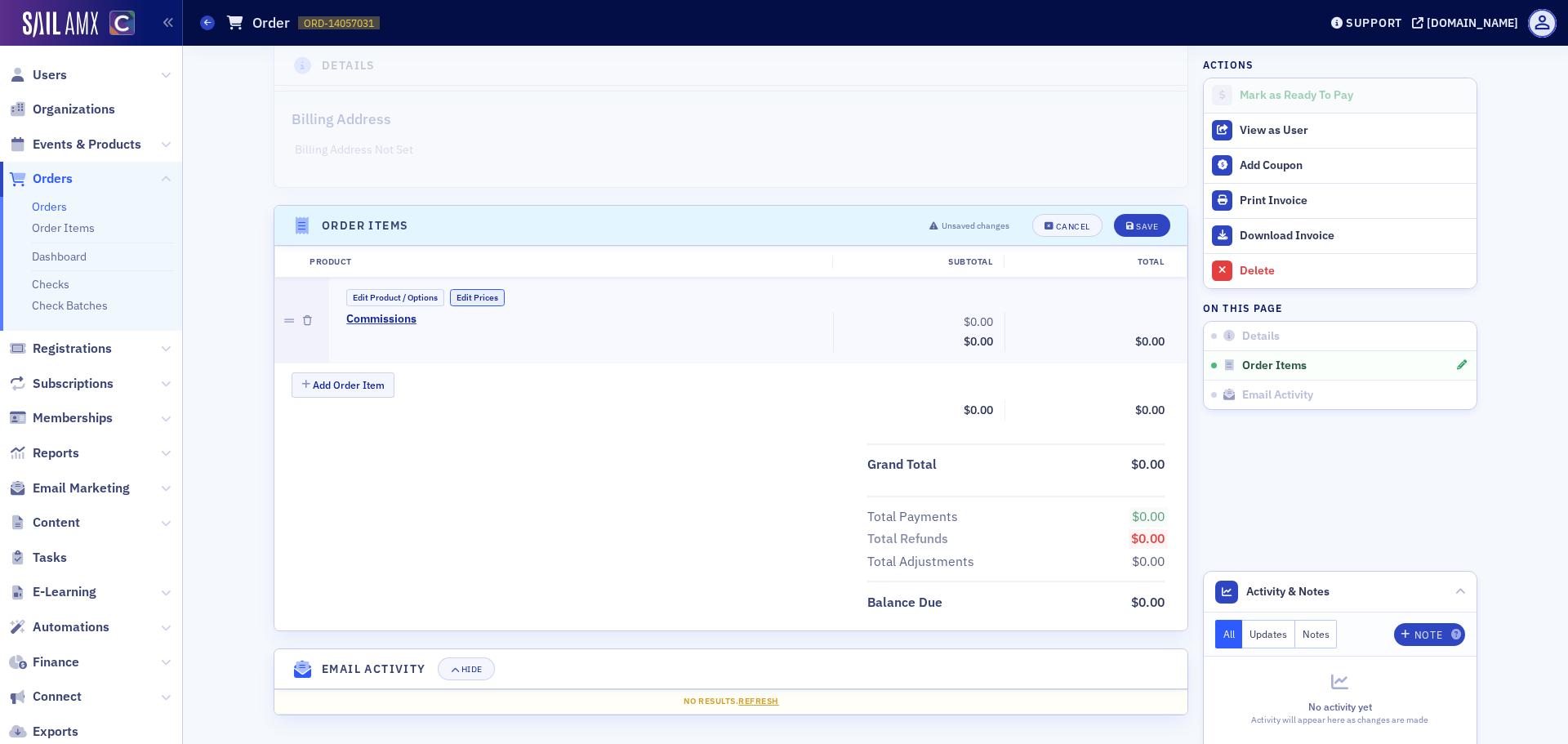
click at [456, 296] on button "Edit Prices" at bounding box center [478, 298] width 55 height 18
drag, startPoint x: 963, startPoint y: 318, endPoint x: 1036, endPoint y: 336, distance: 75.2
click at [1037, 337] on div "Commissions (Custom Price) 0.00 Subtotal $0.00 Discounts - 0.00 $0.00" at bounding box center [755, 333] width 841 height 43
type input "128.12"
click at [1136, 228] on div "Save" at bounding box center [1147, 226] width 22 height 9
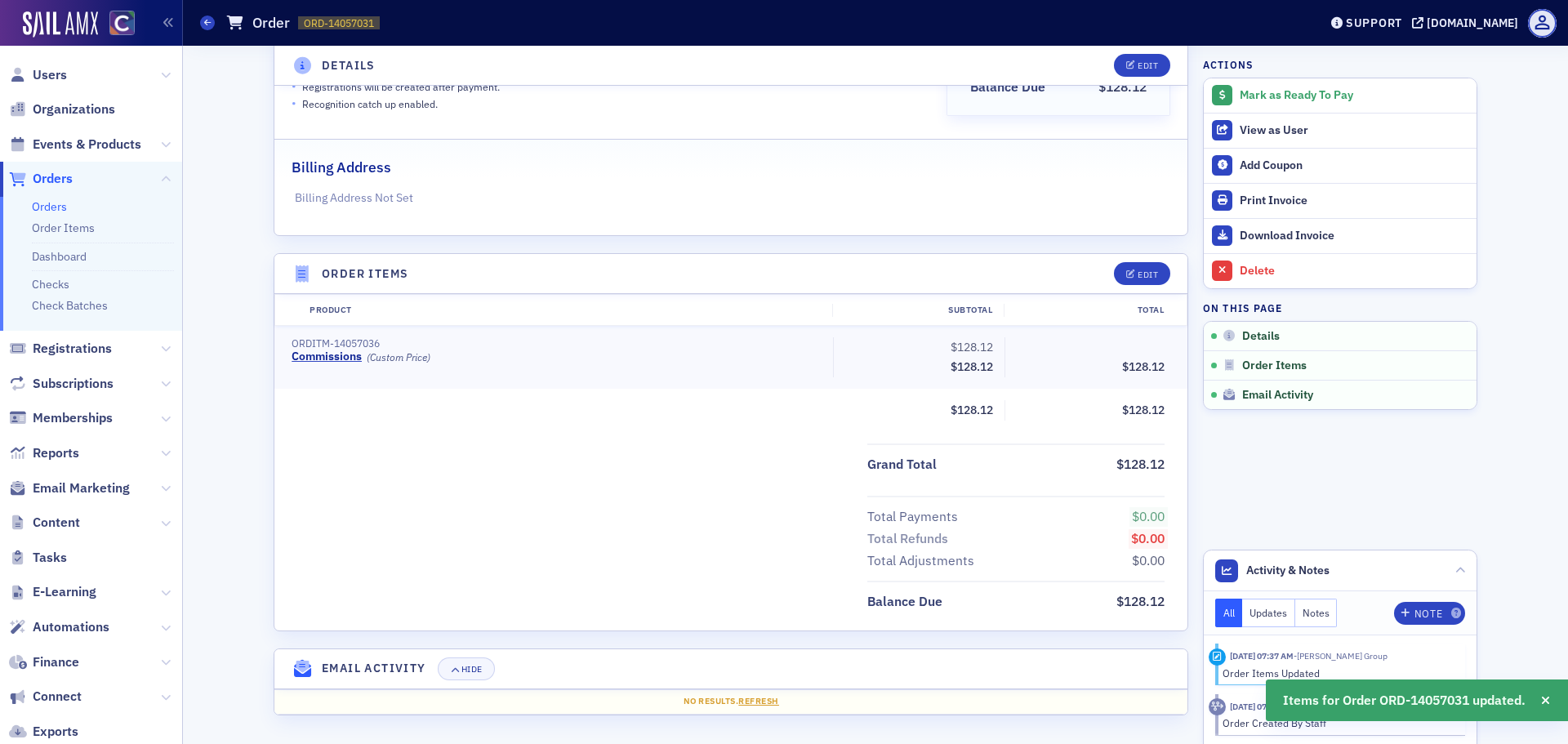
scroll to position [0, 0]
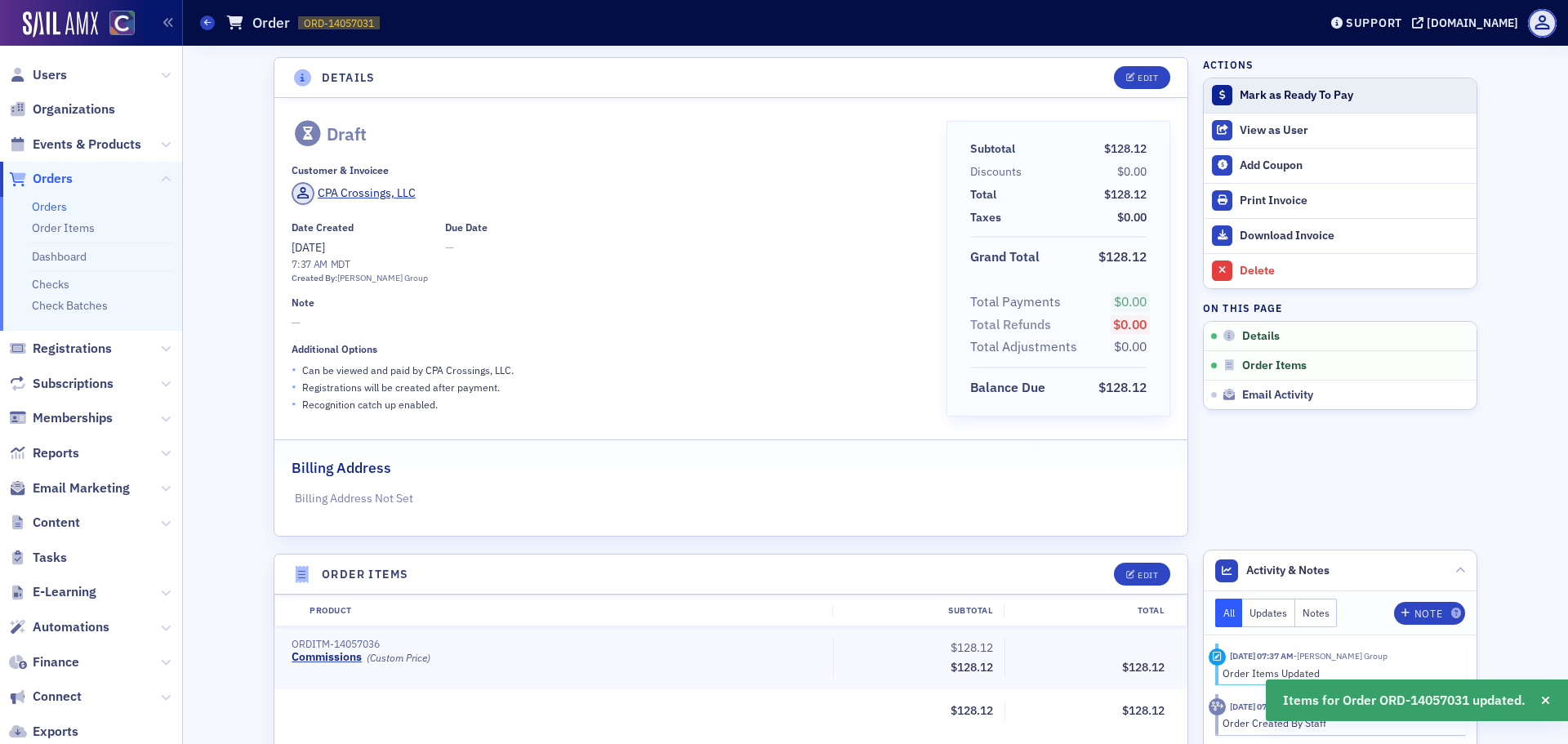
click at [1256, 102] on div "Mark as Ready To Pay" at bounding box center [1354, 95] width 229 height 15
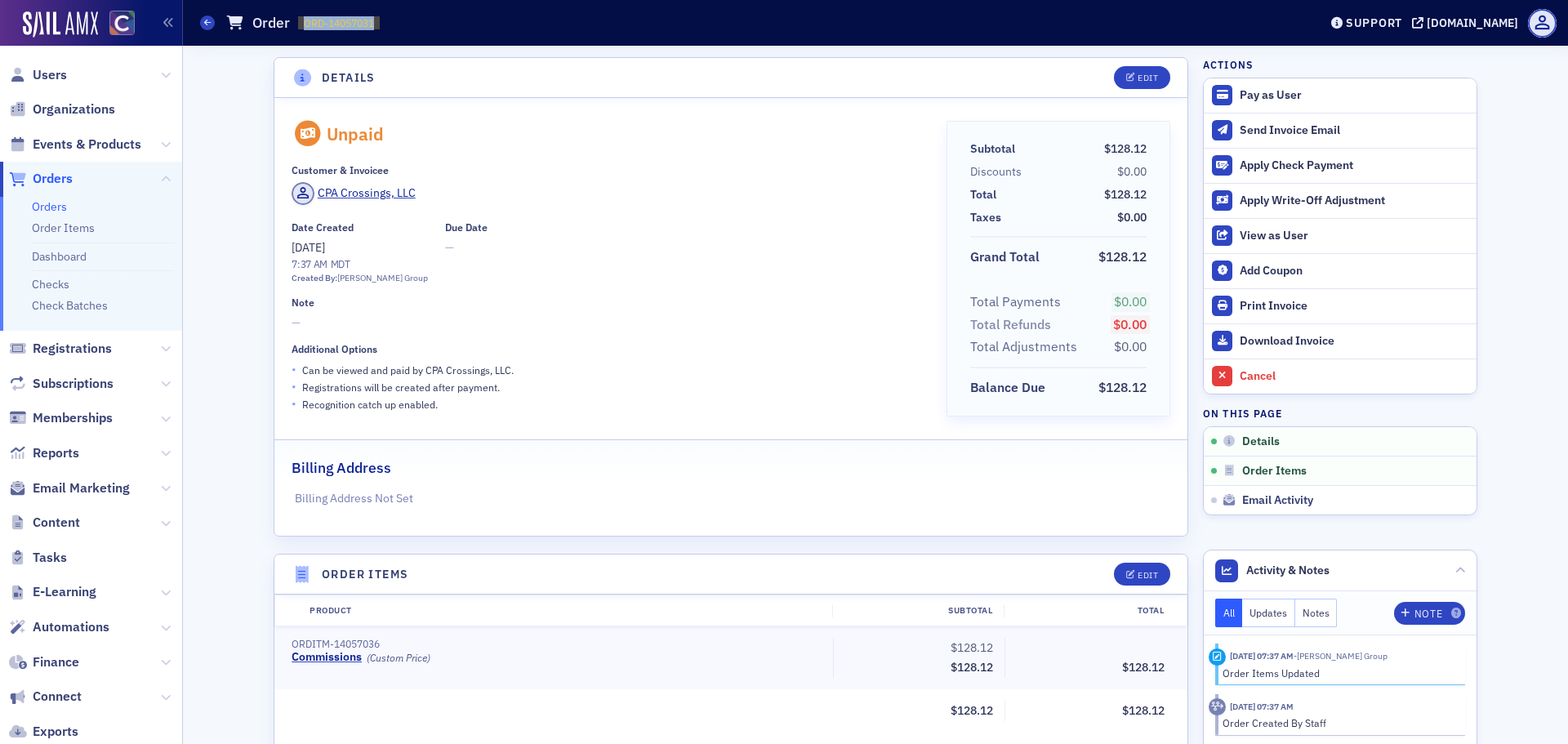
drag, startPoint x: 304, startPoint y: 23, endPoint x: 412, endPoint y: 22, distance: 108.0
click at [412, 22] on div "Orders Order ORD-14057031 14057031" at bounding box center [746, 23] width 1093 height 31
copy span "ORD-14057031"
click at [218, 199] on div "Details Edit Unpaid Customer & Invoicee CPA Crossings, LLC Date Created 9/26/20…" at bounding box center [875, 545] width 1362 height 998
click at [52, 310] on link "Check Batches" at bounding box center [70, 305] width 76 height 15
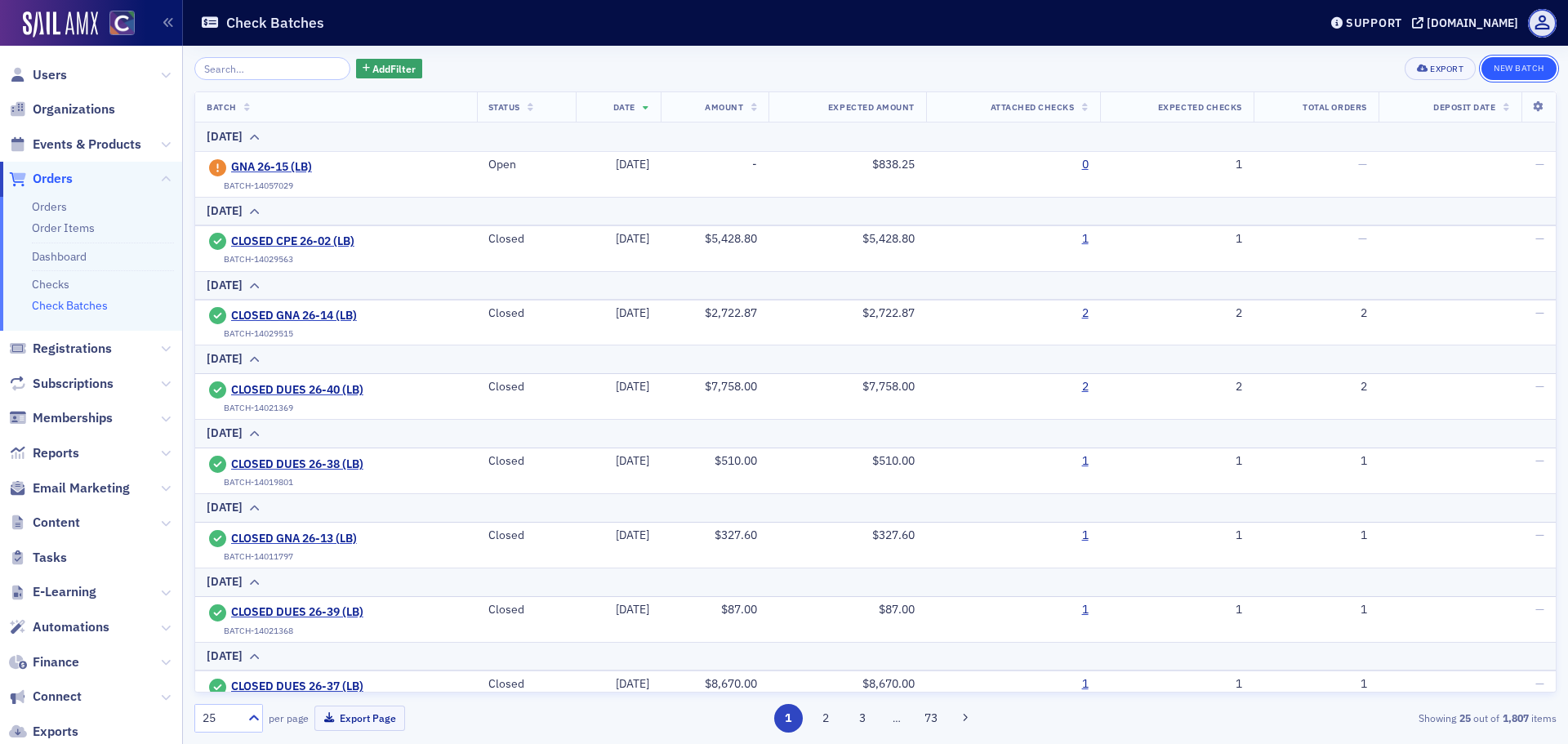
click at [1523, 71] on button "New Batch" at bounding box center [1518, 68] width 75 height 22
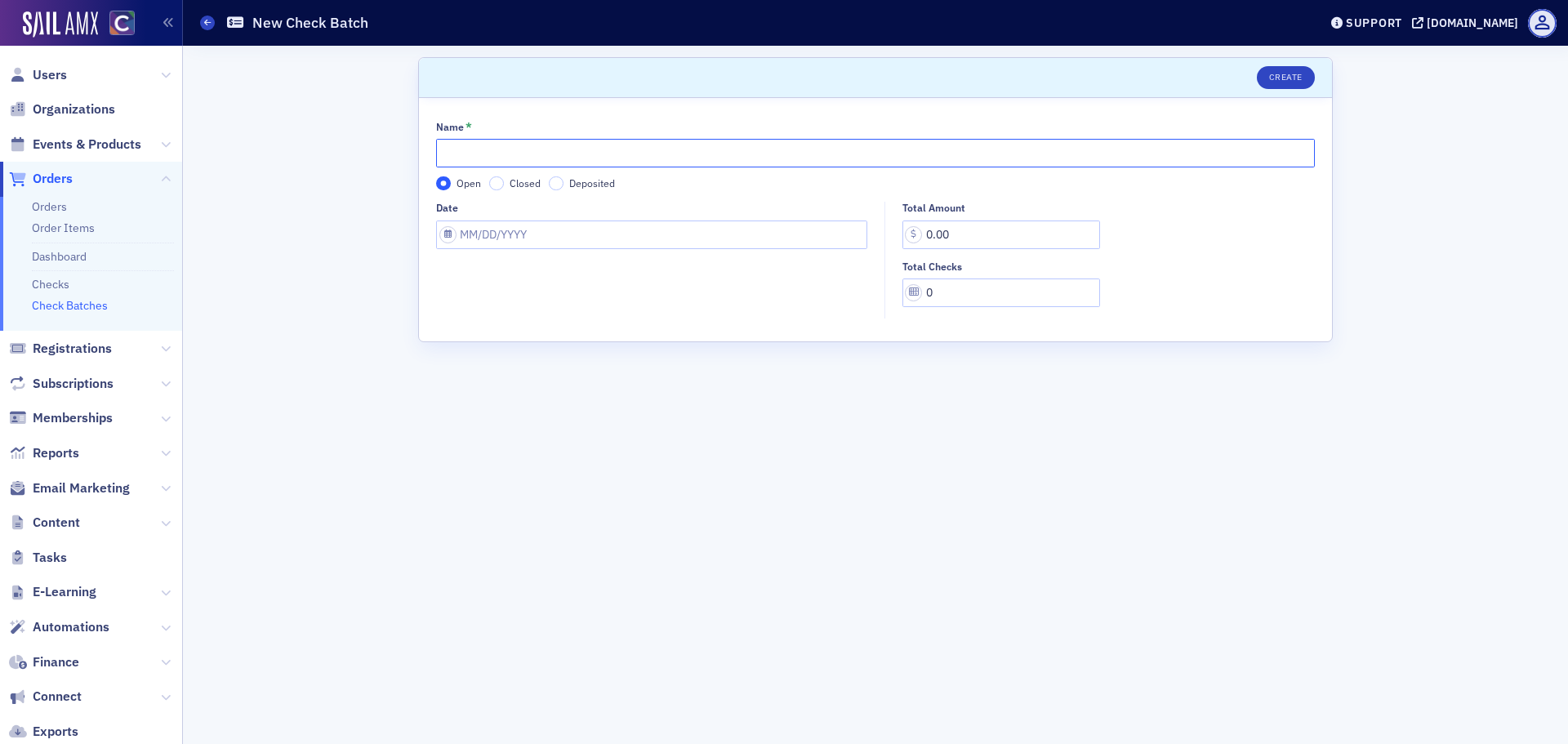
click at [524, 151] on input "Name *" at bounding box center [874, 152] width 878 height 28
type input "GNA 26-16 (LB)"
select select "8"
select select "2025"
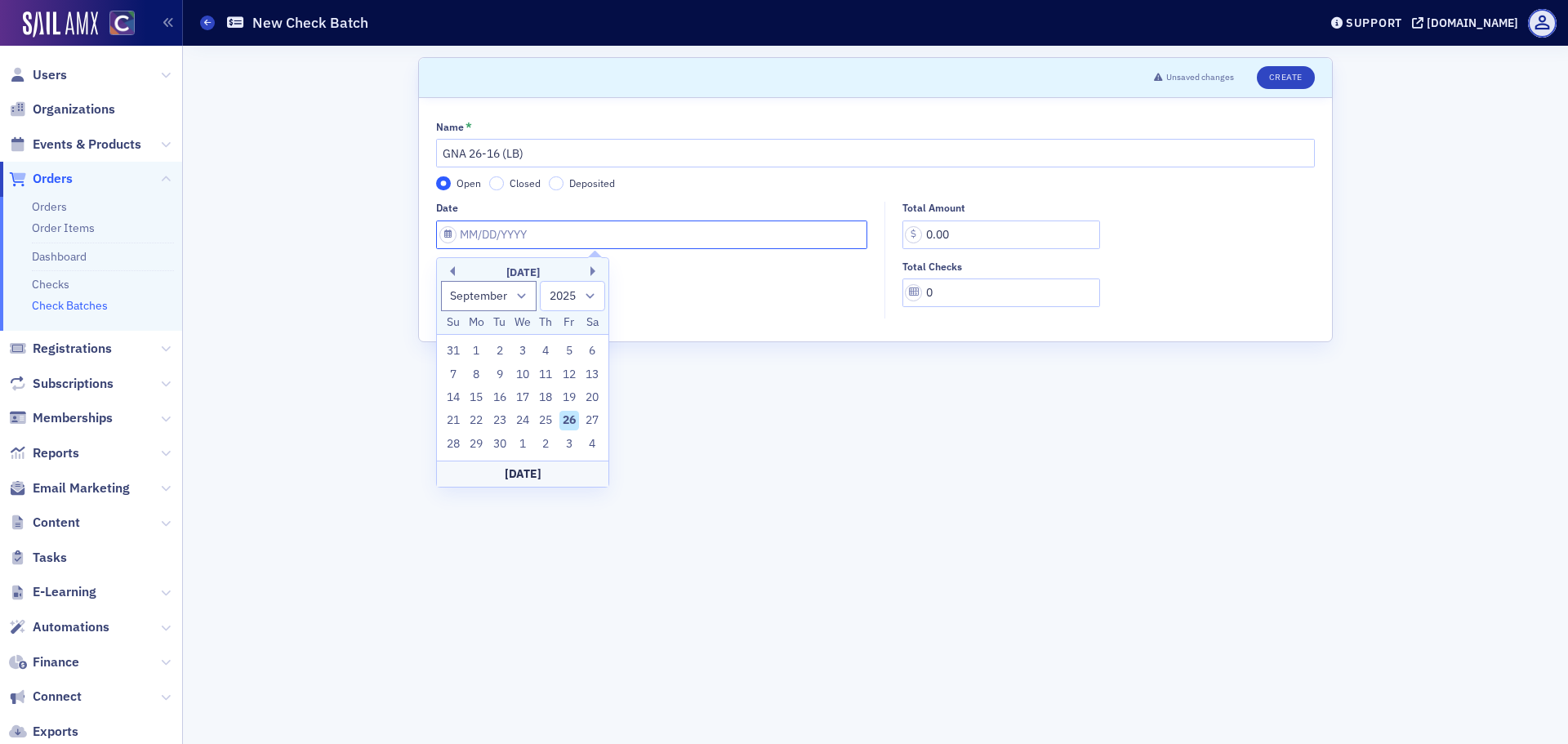
click at [486, 227] on input "Date" at bounding box center [651, 234] width 431 height 28
click at [480, 421] on div "22" at bounding box center [476, 420] width 20 height 20
type input "09/22/2025"
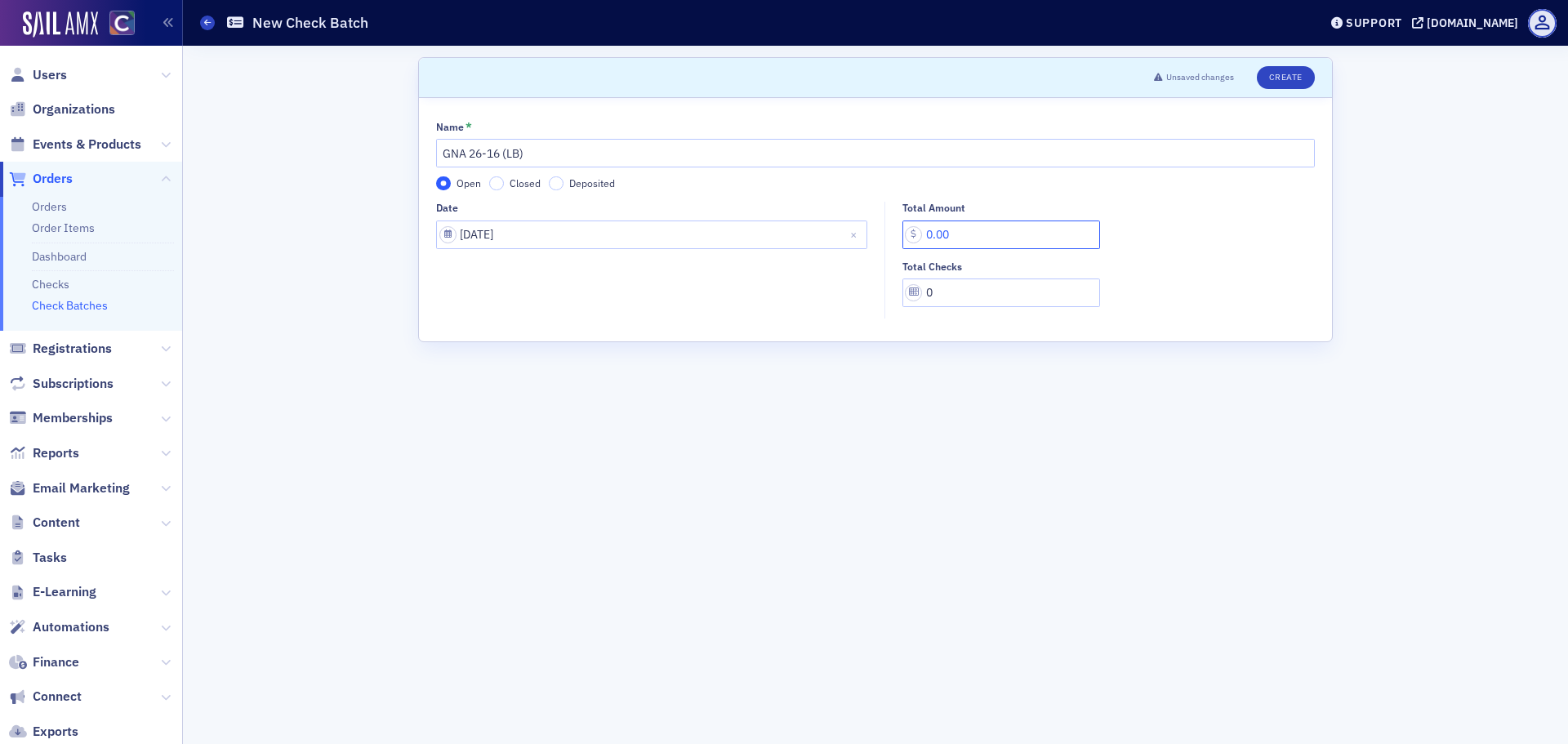
drag, startPoint x: 989, startPoint y: 241, endPoint x: 784, endPoint y: 238, distance: 205.0
click at [784, 238] on div "Date 09/22/2025 Total Amount 0.00 Total Checks 0" at bounding box center [874, 260] width 878 height 117
type input "128.12"
type input "1"
click at [1275, 84] on button "Create" at bounding box center [1285, 77] width 58 height 22
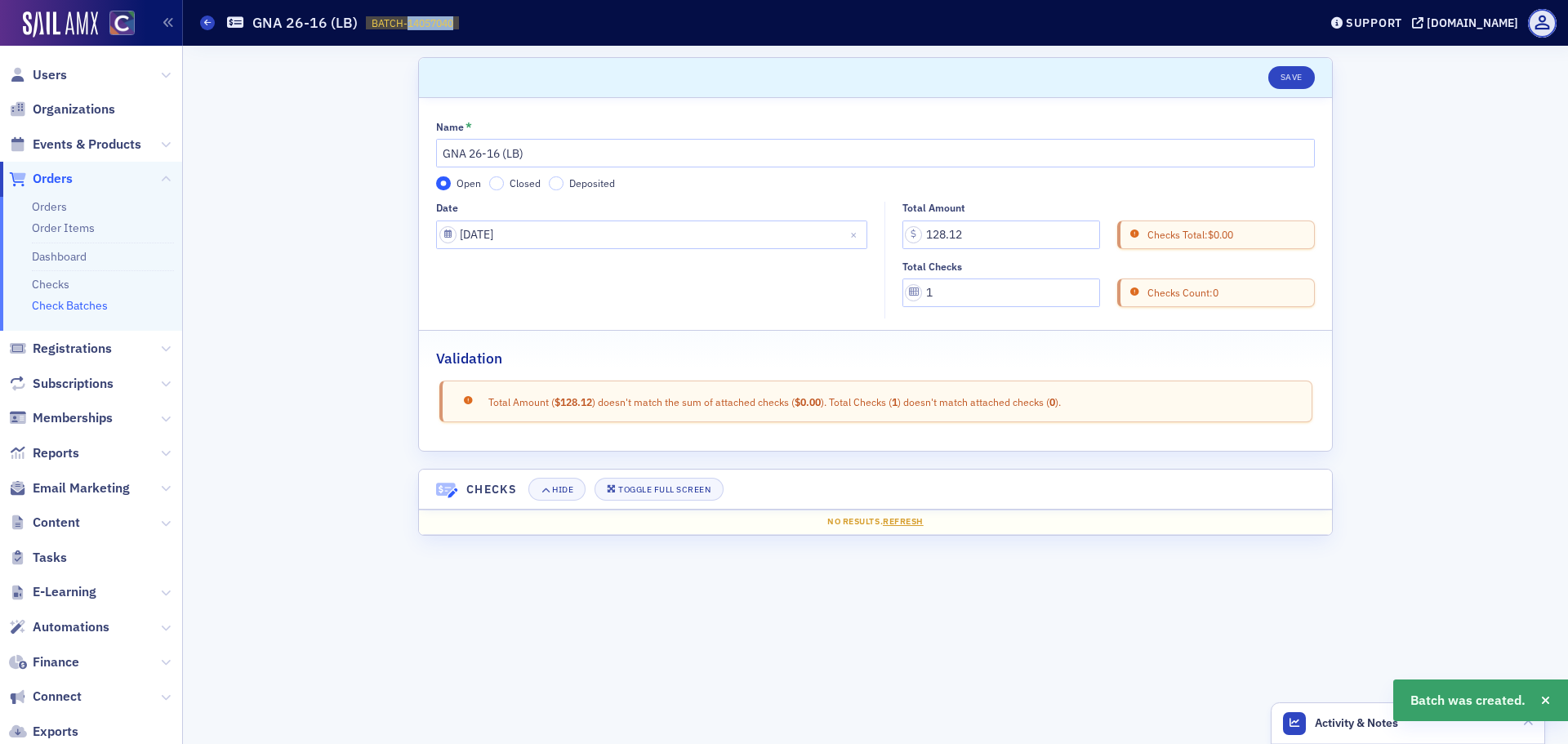
drag, startPoint x: 403, startPoint y: 24, endPoint x: 462, endPoint y: 23, distance: 59.0
click at [462, 23] on div "Check Batches GNA 26-16 (LB) BATCH-14057040 14057040" at bounding box center [746, 23] width 1093 height 31
copy span "14057040"
click at [208, 21] on icon at bounding box center [207, 22] width 7 height 8
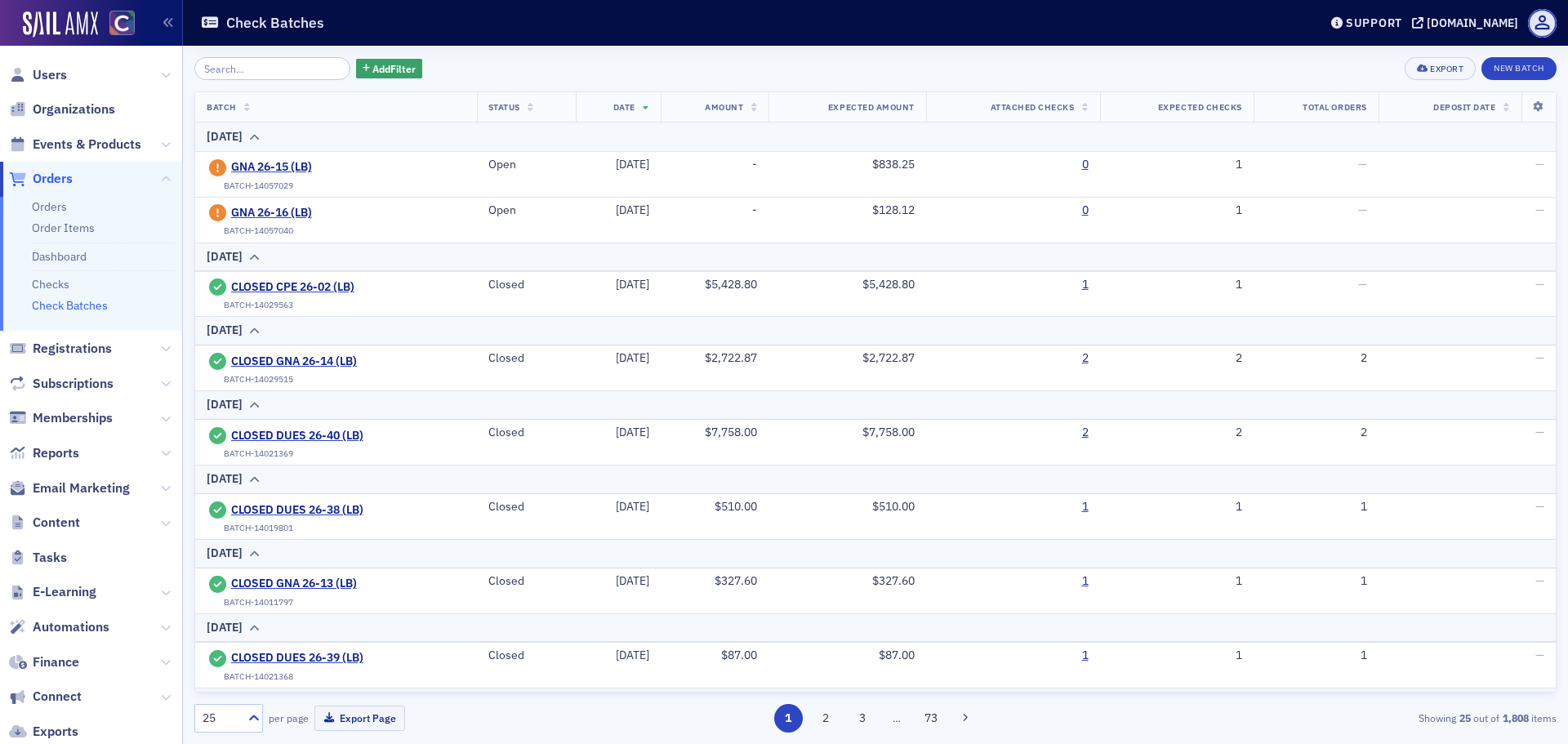
click at [68, 77] on span "Users" at bounding box center [91, 75] width 182 height 35
click at [53, 76] on span "Users" at bounding box center [49, 75] width 34 height 18
